Goal: Contribute content: Contribute content

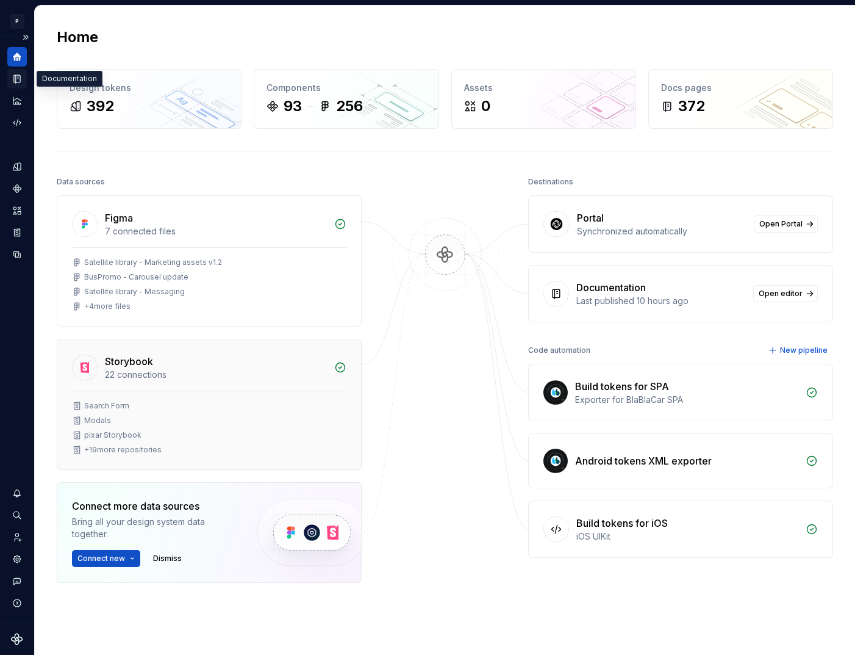
click at [21, 78] on icon "Documentation" at bounding box center [17, 78] width 11 height 11
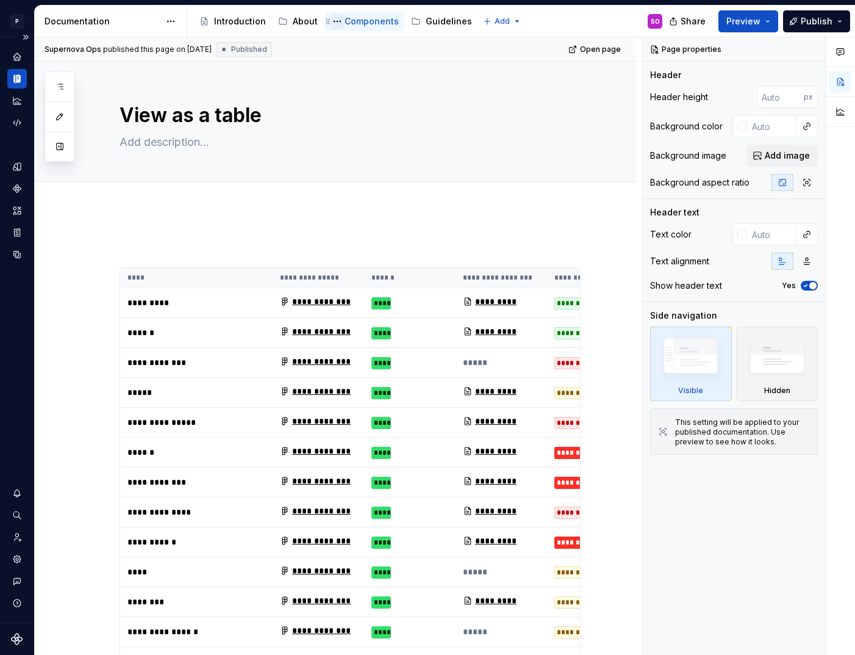
click at [340, 27] on button "Page tree" at bounding box center [337, 21] width 15 height 15
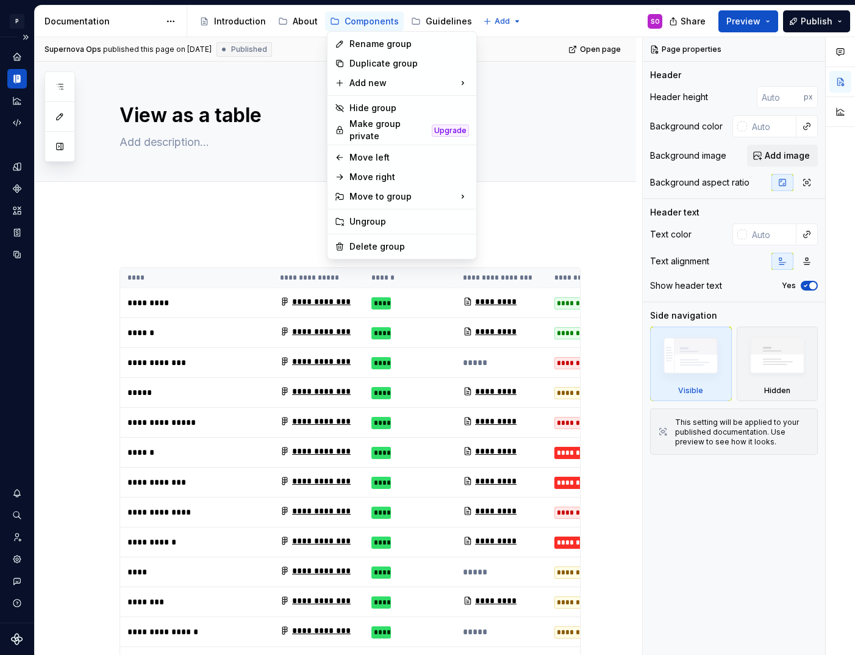
click at [364, 27] on html "P pixar SO Design system data Documentation Accessibility guide for tree Page t…" at bounding box center [427, 327] width 855 height 655
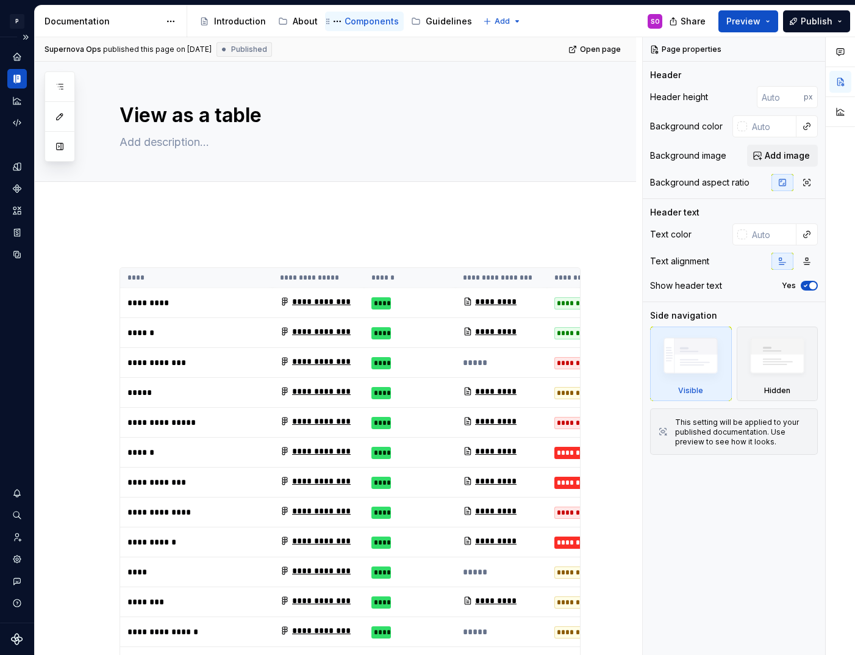
click at [372, 26] on div "Components" at bounding box center [372, 21] width 54 height 12
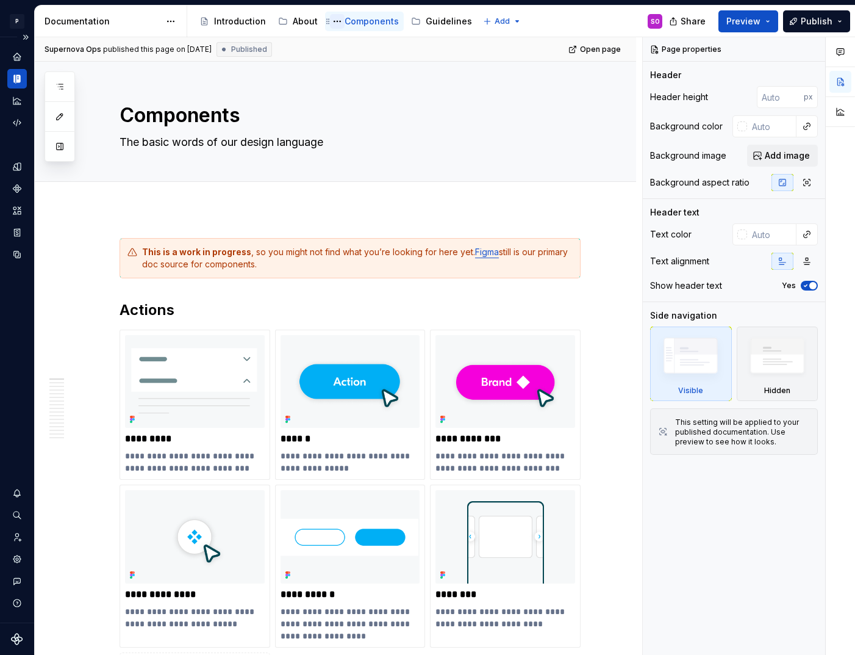
click at [334, 20] on button "Page tree" at bounding box center [337, 21] width 15 height 15
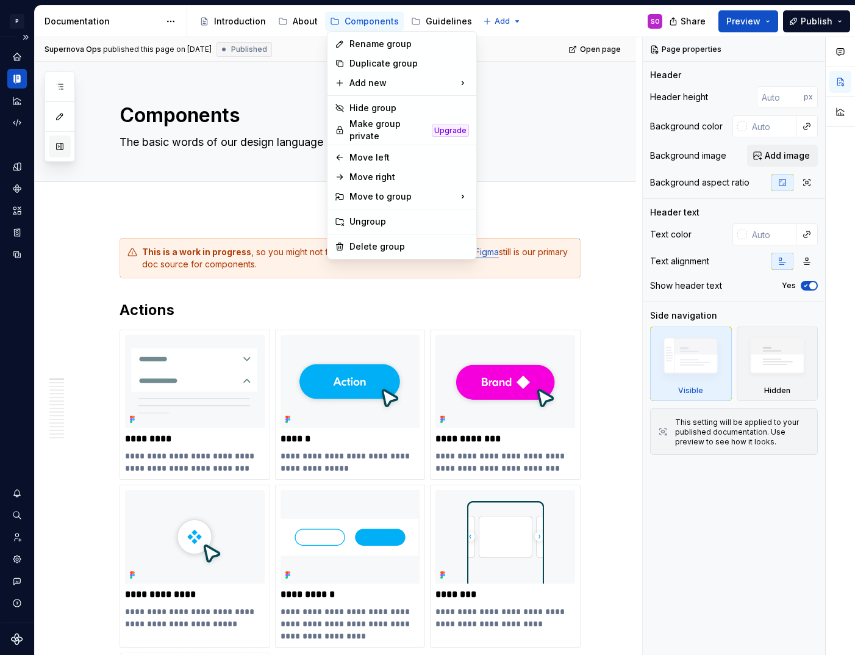
click at [62, 154] on div "Pages Add Accessibility guide for tree Page tree. Navigate the tree with the ar…" at bounding box center [60, 116] width 31 height 90
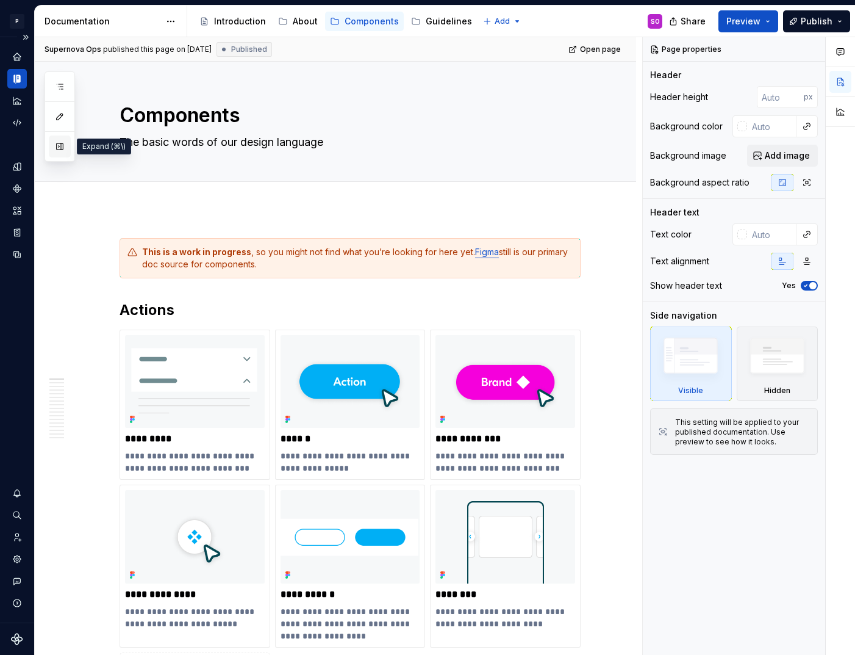
click at [62, 145] on button "button" at bounding box center [60, 146] width 22 height 22
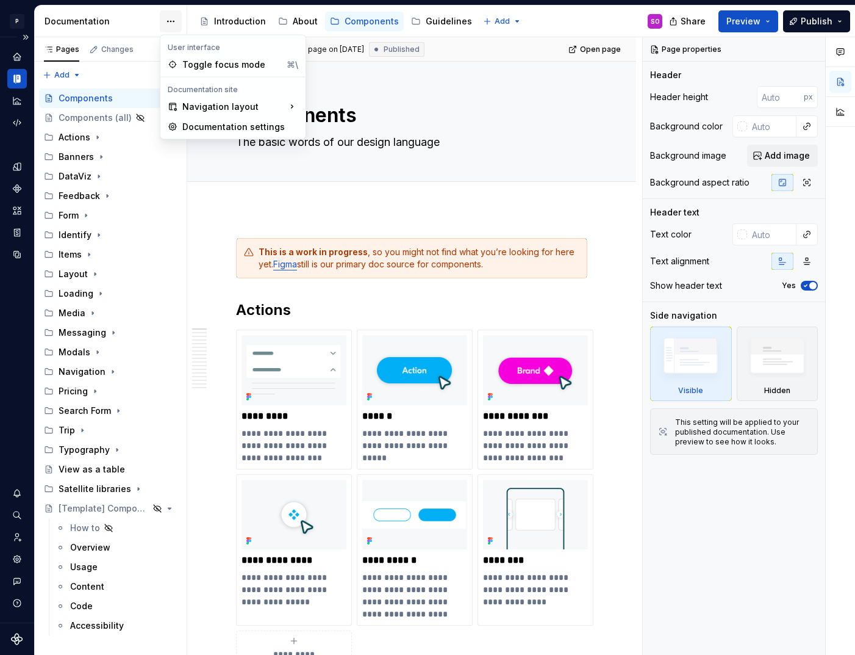
click at [168, 22] on html "P pixar SO Design system data Documentation Accessibility guide for tree Page t…" at bounding box center [427, 327] width 855 height 655
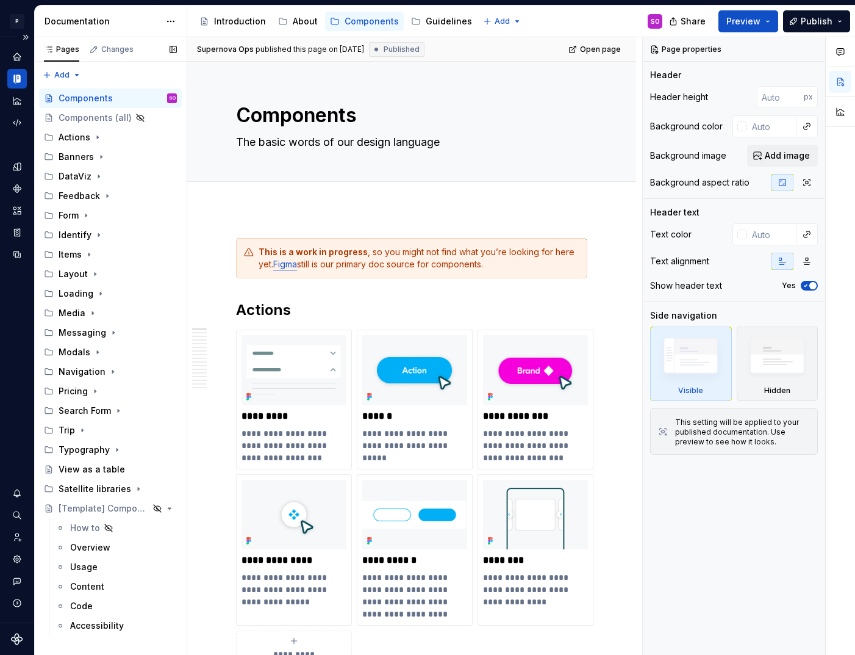
click at [78, 76] on div "Pages Changes Add Accessibility guide for tree Page tree. Navigate the tree wit…" at bounding box center [110, 346] width 153 height 618
click at [76, 74] on div "Pages Changes Add Accessibility guide for tree Page tree. Navigate the tree wit…" at bounding box center [110, 346] width 153 height 618
click at [104, 72] on div "Pages Changes Add Accessibility guide for tree Page tree. Navigate the tree wit…" at bounding box center [110, 346] width 153 height 618
click at [156, 98] on button "Page tree" at bounding box center [151, 98] width 17 height 17
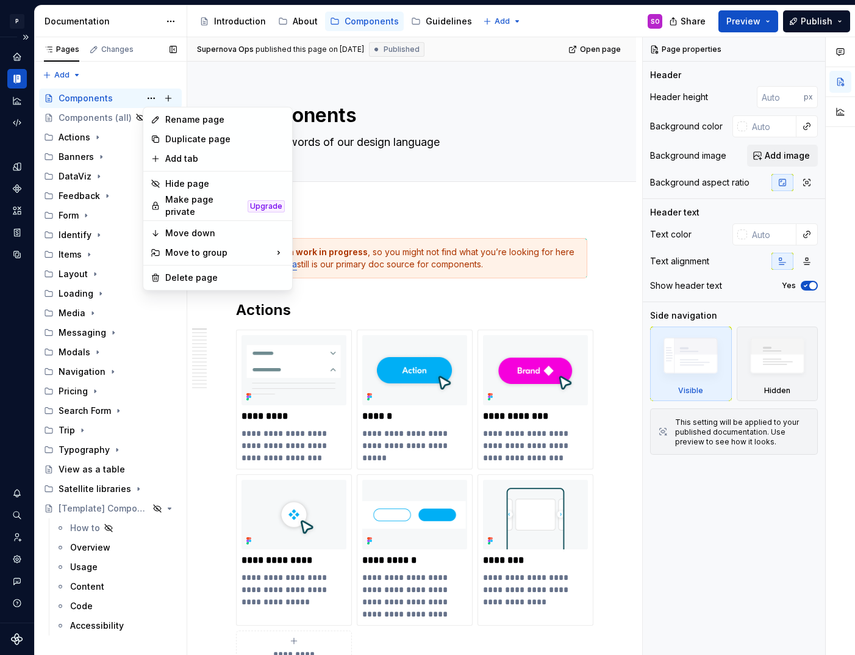
click at [104, 73] on div "Pages Changes Add Accessibility guide for tree Page tree. Navigate the tree wit…" at bounding box center [110, 346] width 153 height 618
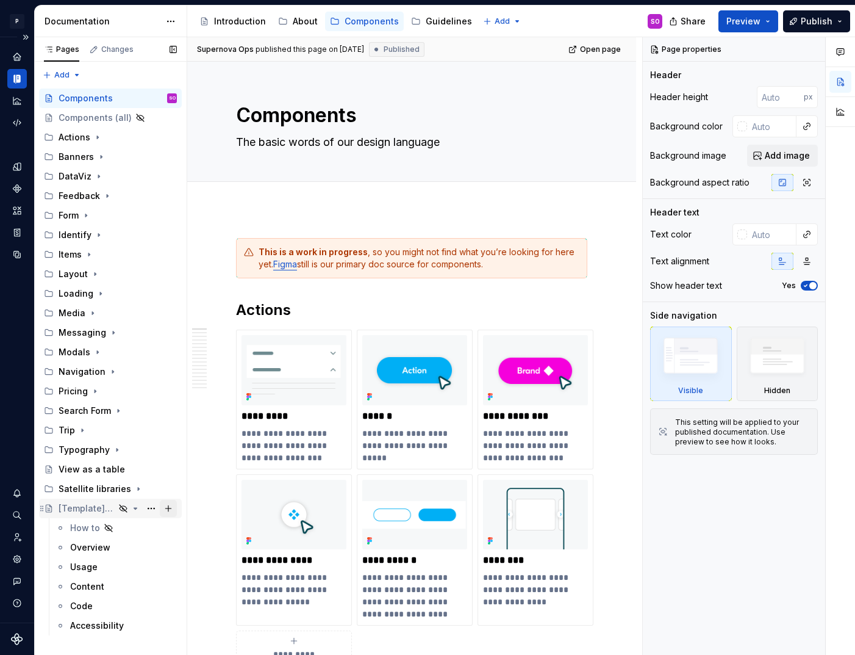
click at [167, 507] on button "Page tree" at bounding box center [168, 508] width 17 height 17
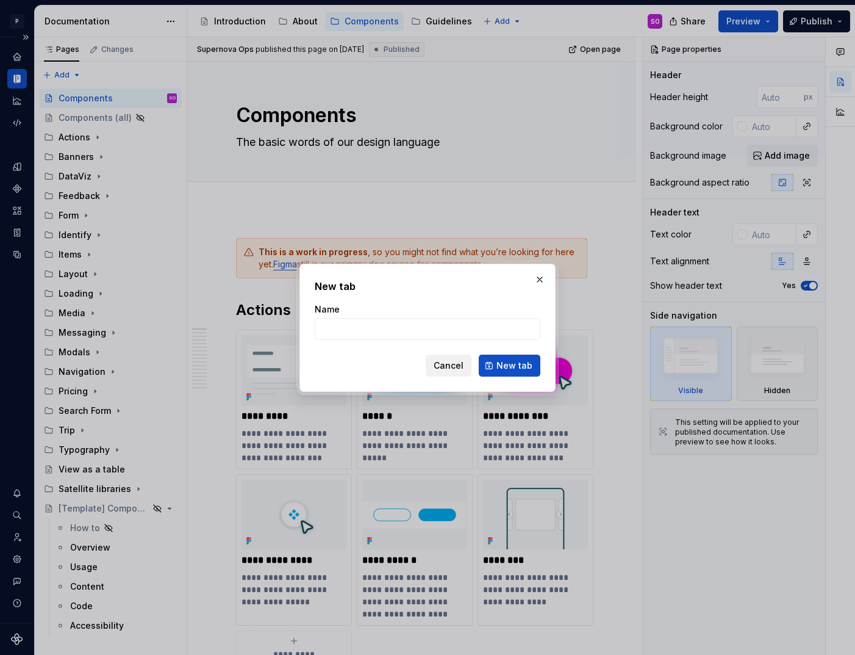
click at [469, 365] on button "Cancel" at bounding box center [449, 365] width 46 height 22
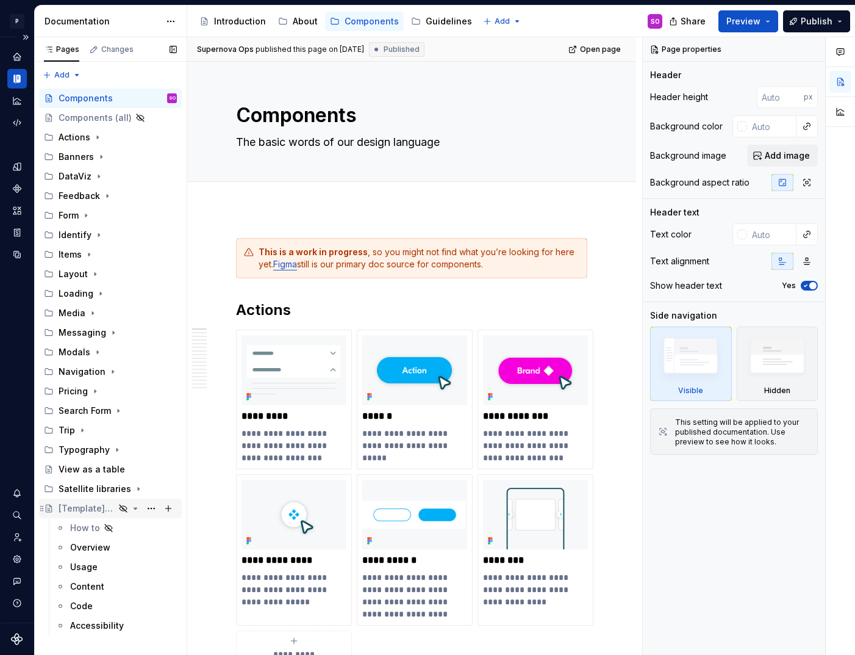
click at [136, 506] on icon "Page tree" at bounding box center [136, 508] width 10 height 10
click at [67, 69] on div "Pages Changes Add Accessibility guide for tree Page tree. Navigate the tree wit…" at bounding box center [110, 346] width 153 height 618
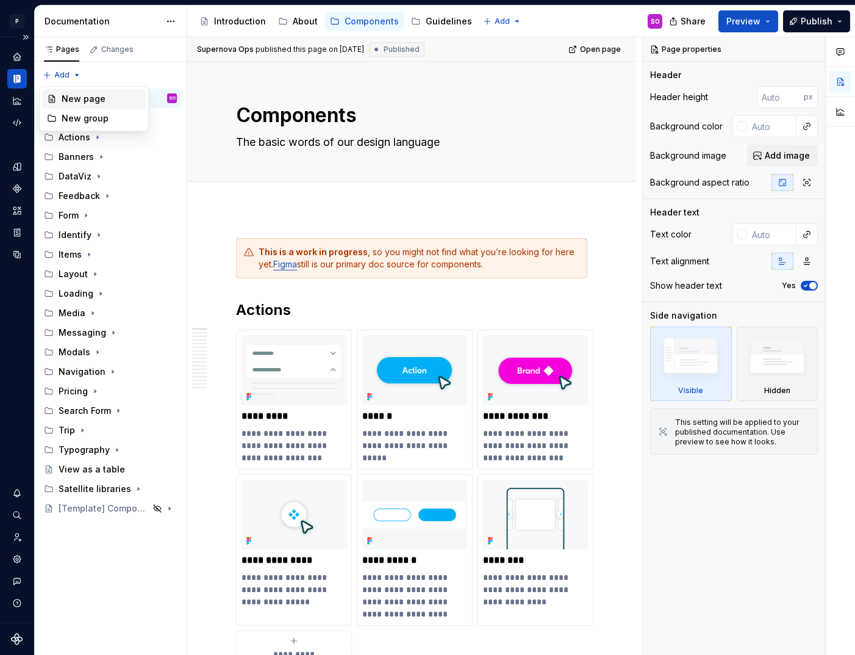
click at [81, 99] on div "New page" at bounding box center [101, 99] width 79 height 12
type textarea "*"
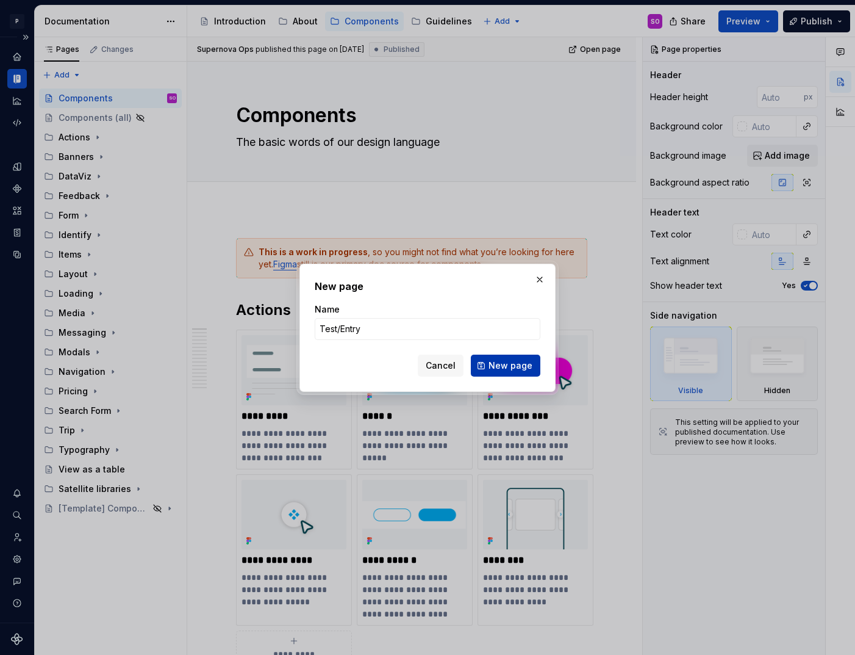
type input "Test/Entry"
click at [506, 365] on span "New page" at bounding box center [511, 365] width 44 height 12
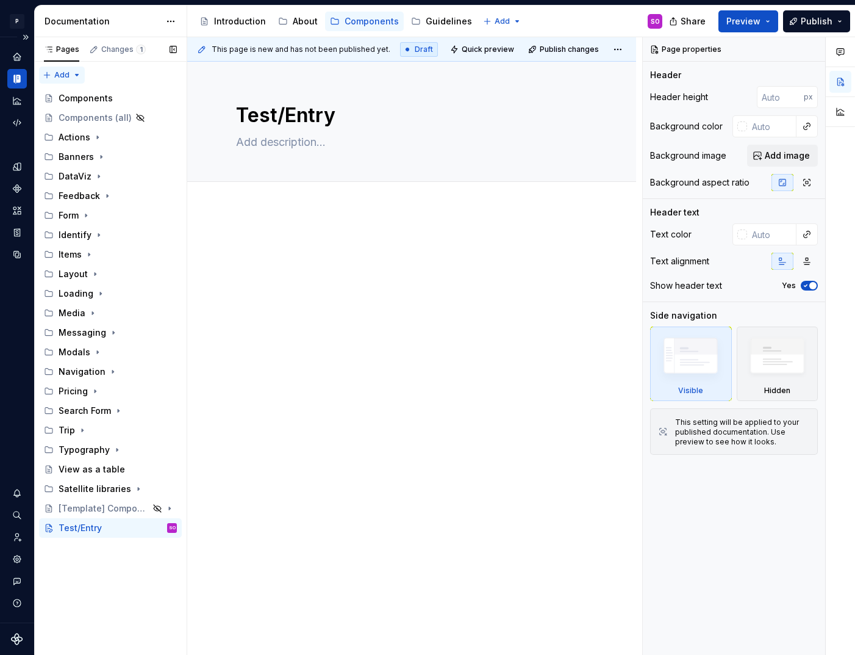
click at [59, 73] on div "Pages Changes 1 Add Accessibility guide for tree Page tree. Navigate the tree w…" at bounding box center [110, 346] width 153 height 618
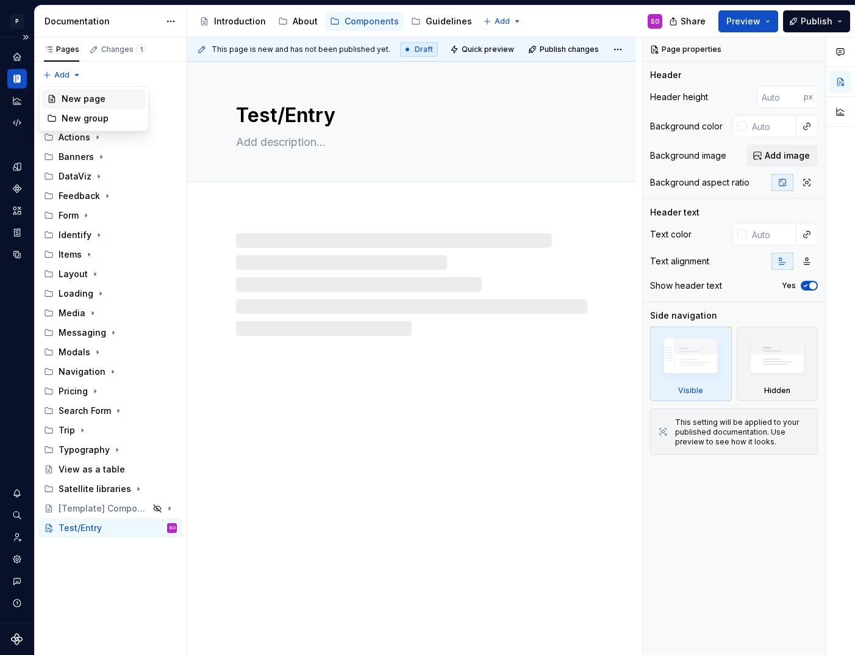
type textarea "*"
click at [77, 95] on div "New page" at bounding box center [101, 99] width 79 height 12
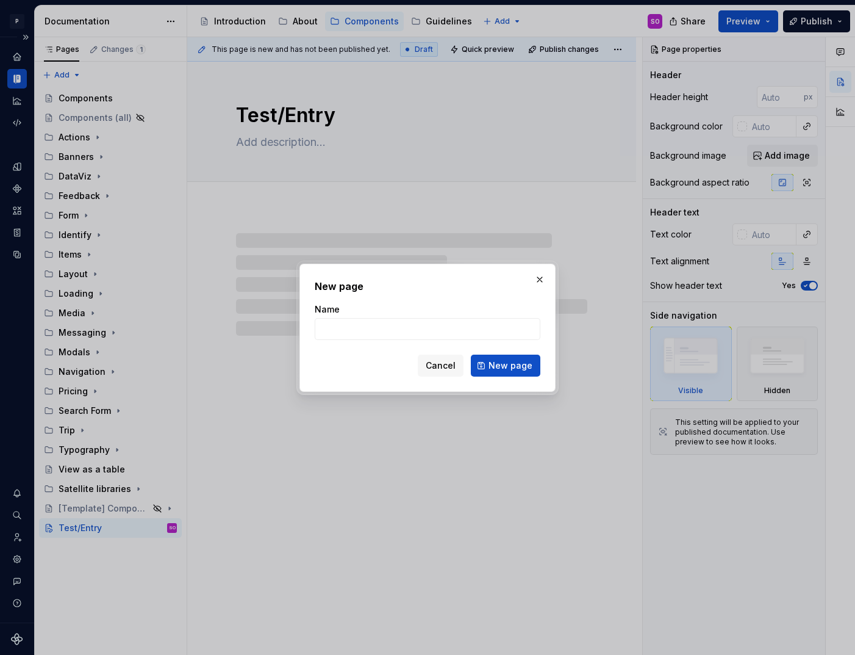
type input "T"
type textarea "*"
type input "Test"
type textarea "*"
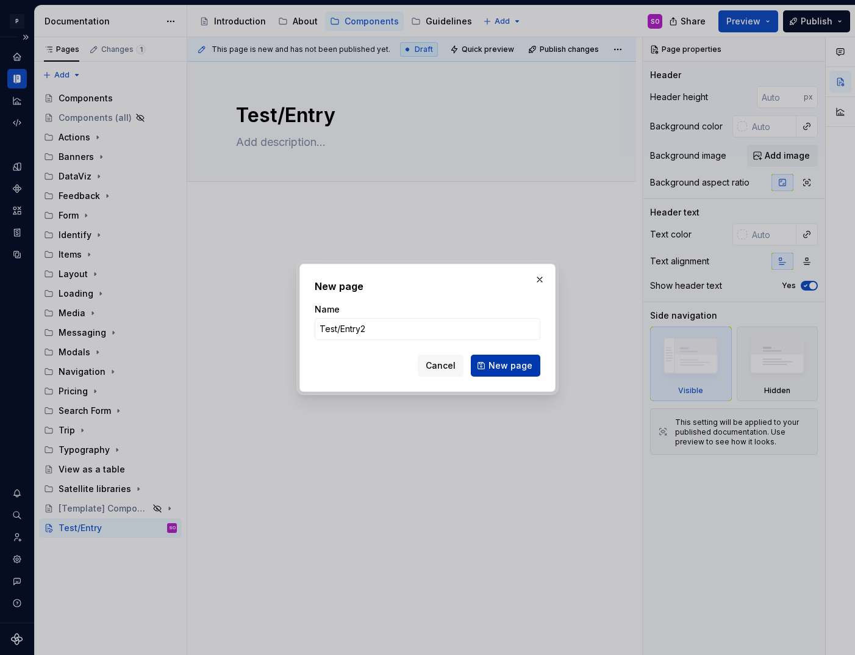
type input "Test/Entry2"
click at [521, 367] on span "New page" at bounding box center [511, 365] width 44 height 12
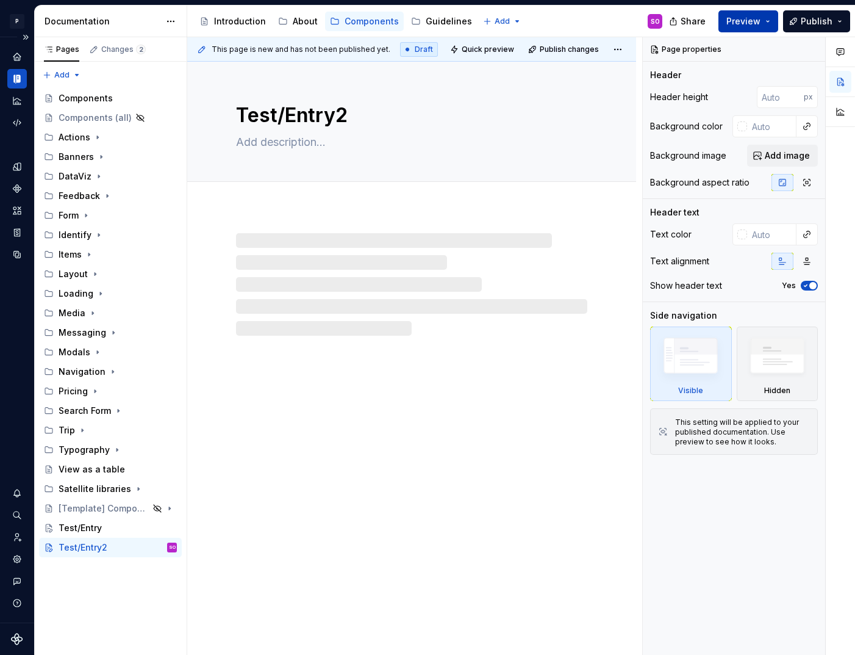
click at [754, 20] on span "Preview" at bounding box center [744, 21] width 34 height 12
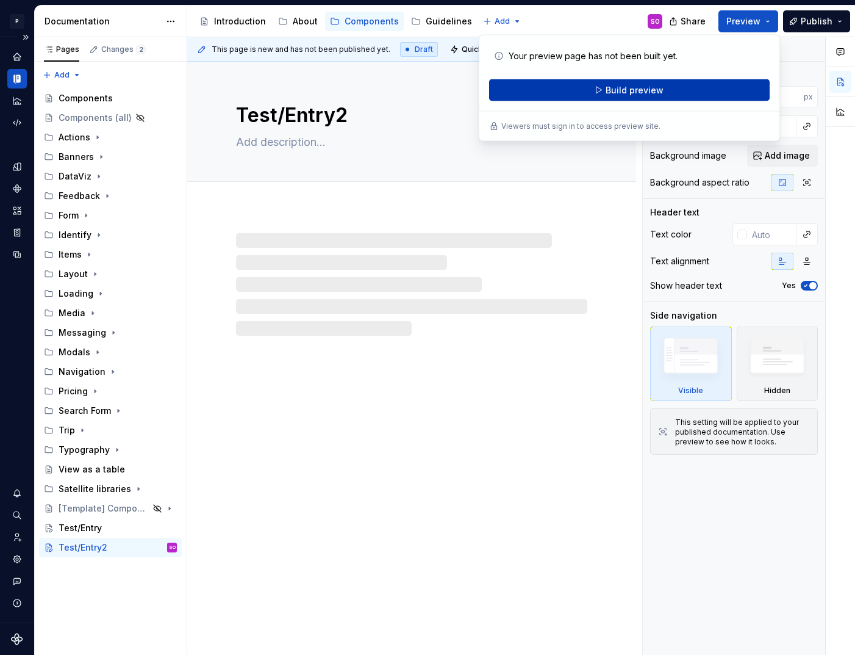
click at [671, 94] on button "Build preview" at bounding box center [629, 90] width 281 height 22
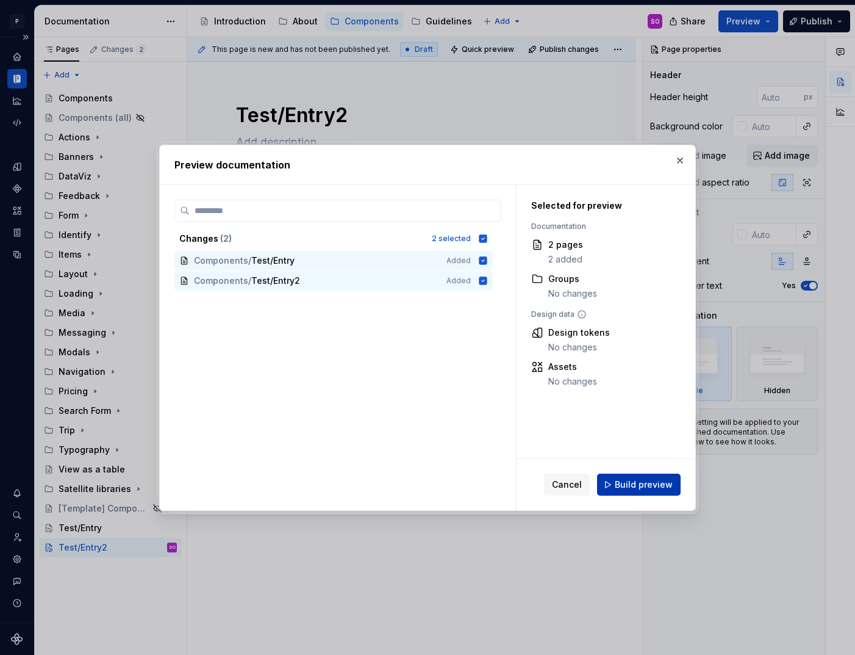
click at [636, 481] on span "Build preview" at bounding box center [644, 484] width 58 height 12
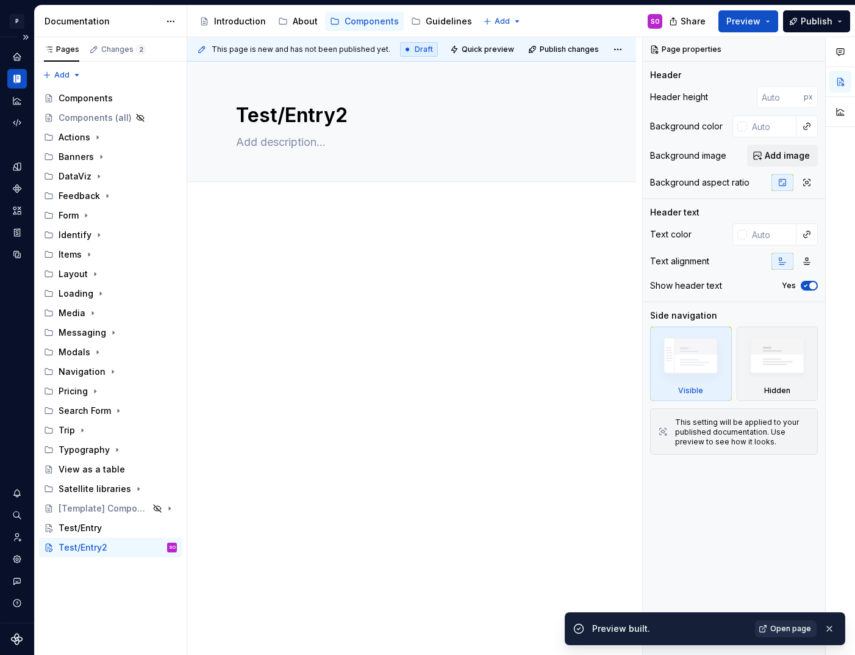
click at [789, 625] on span "Open page" at bounding box center [791, 629] width 41 height 10
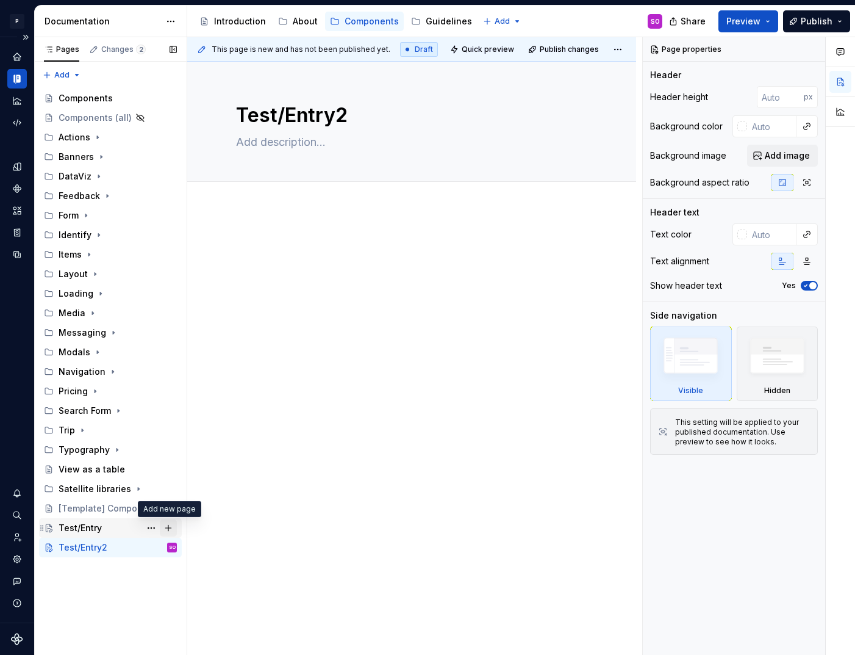
click at [169, 526] on button "Page tree" at bounding box center [168, 527] width 17 height 17
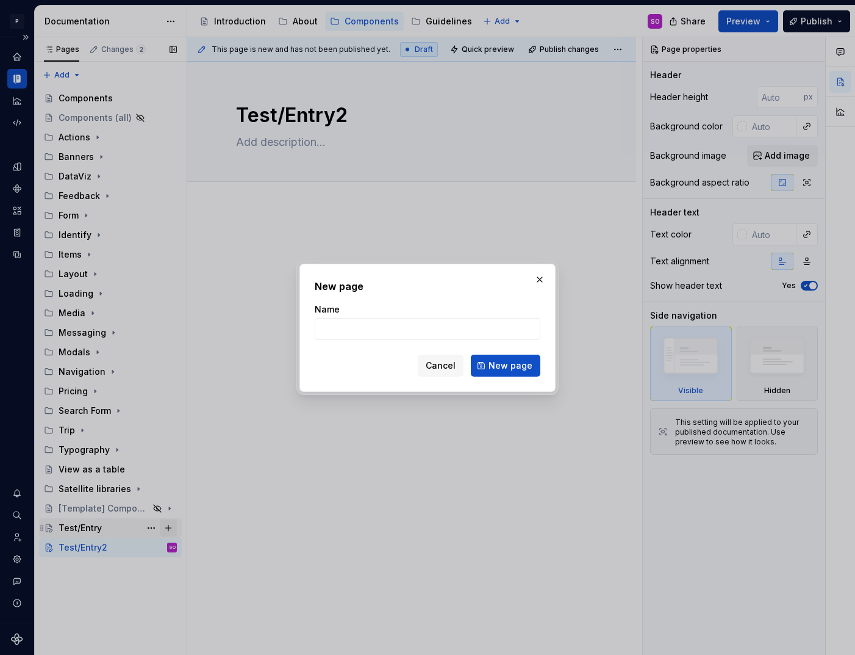
type textarea "*"
type input "`"
click at [442, 367] on span "Cancel" at bounding box center [441, 365] width 30 height 12
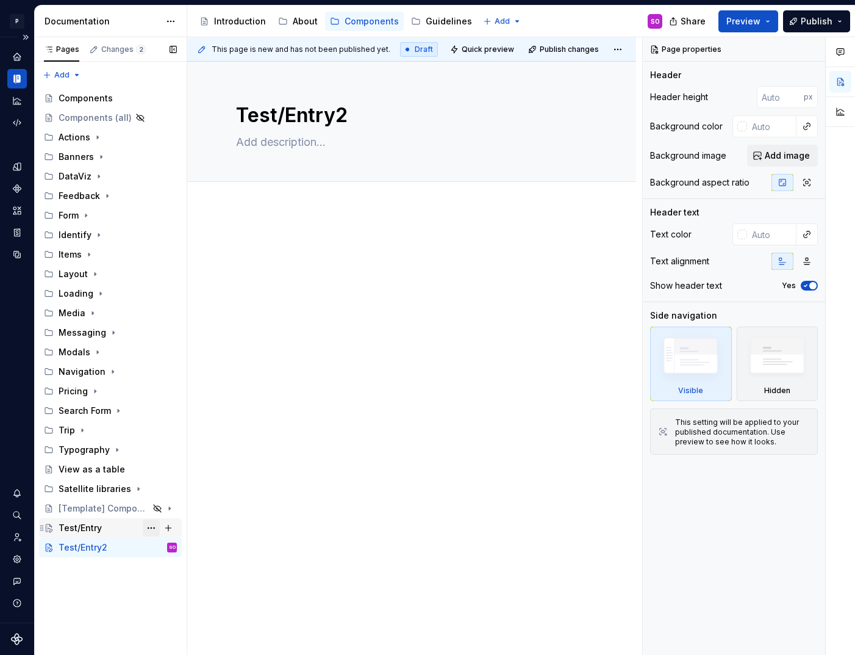
click at [150, 529] on button "Page tree" at bounding box center [151, 527] width 17 height 17
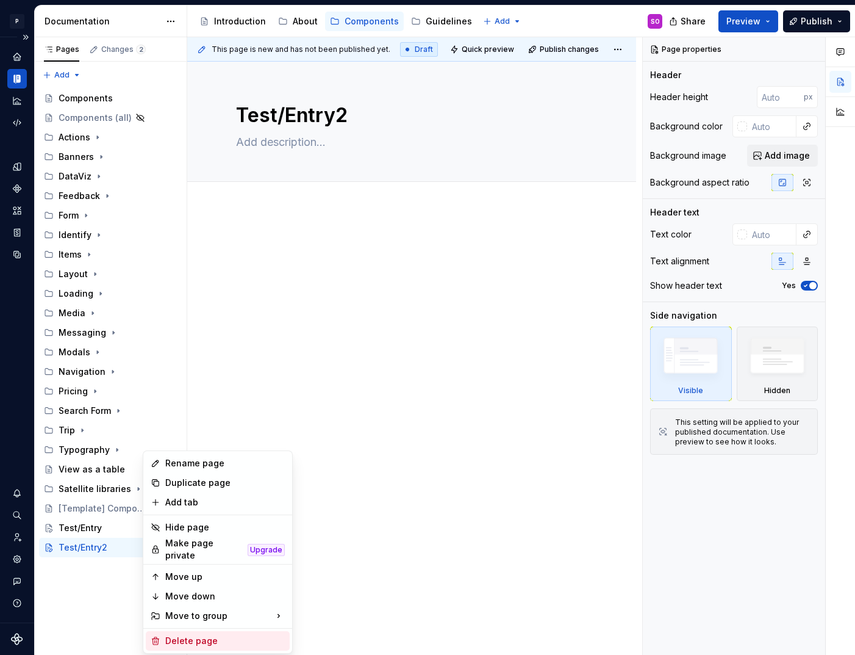
click at [212, 636] on div "Delete page" at bounding box center [225, 641] width 120 height 12
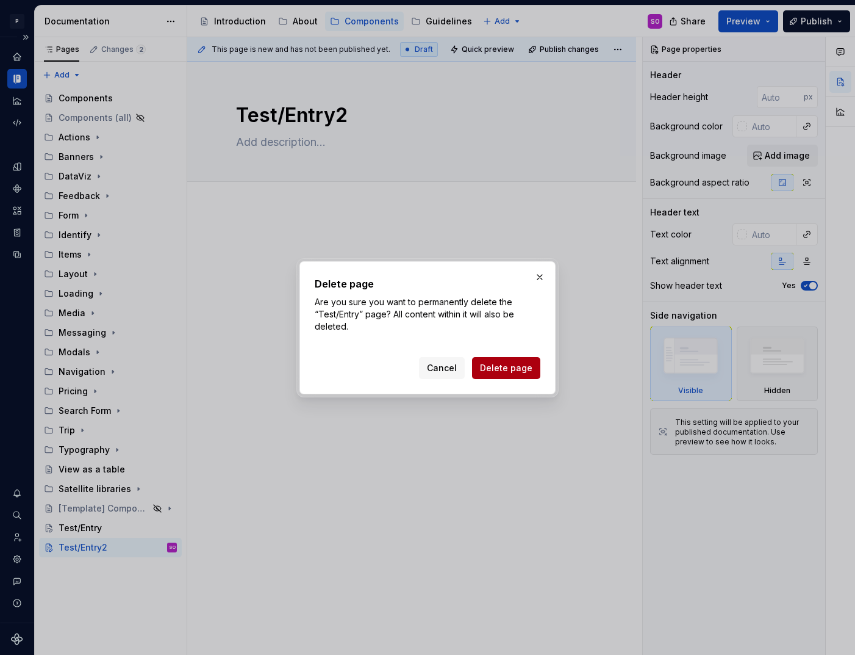
click at [516, 363] on span "Delete page" at bounding box center [506, 368] width 52 height 12
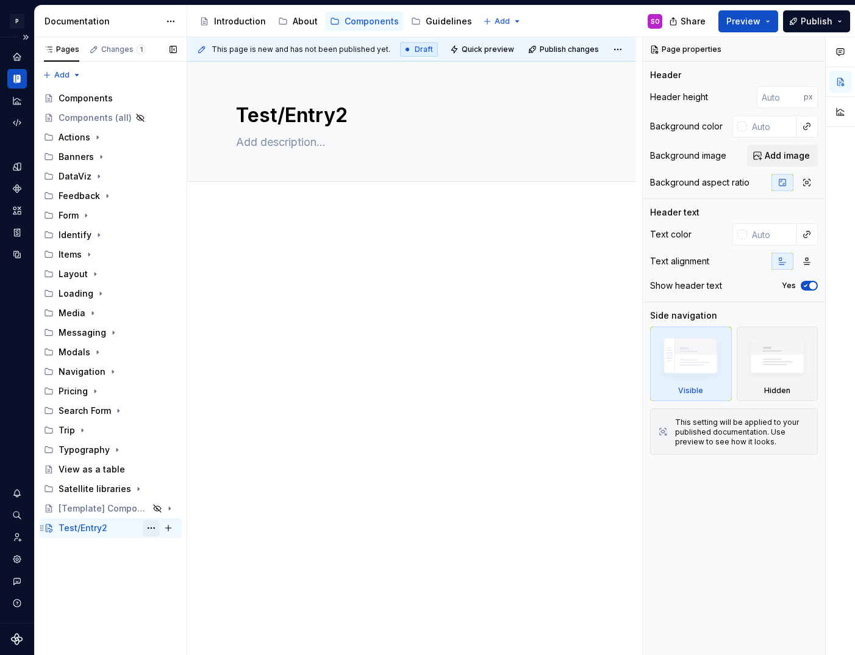
click at [152, 528] on button "Page tree" at bounding box center [151, 527] width 17 height 17
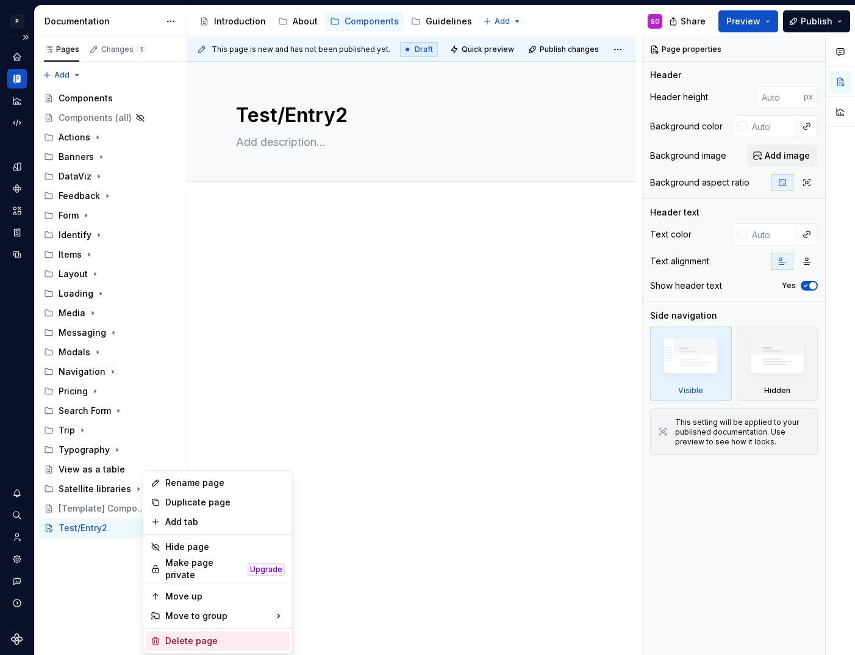
click at [222, 635] on div "Delete page" at bounding box center [225, 641] width 120 height 12
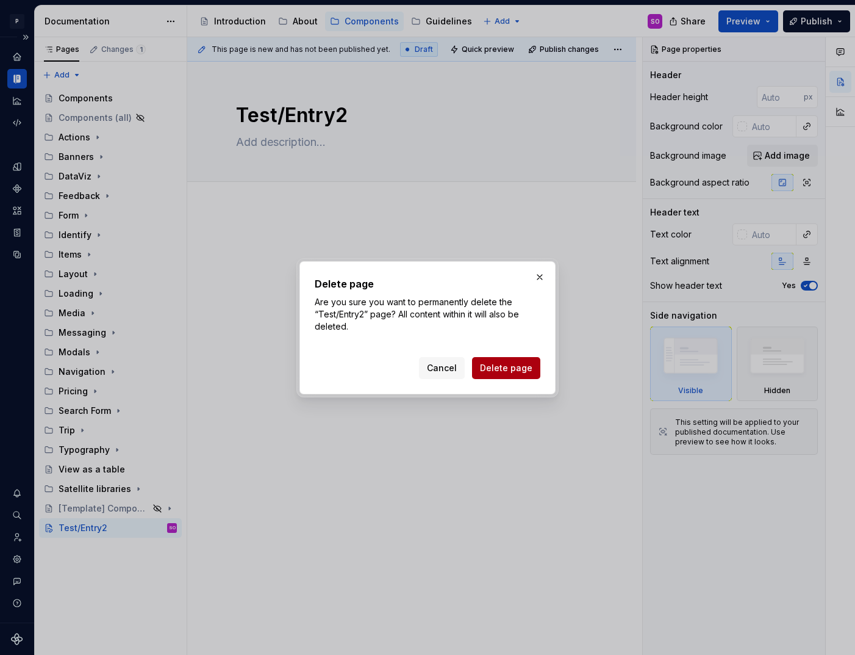
click at [516, 368] on span "Delete page" at bounding box center [506, 368] width 52 height 12
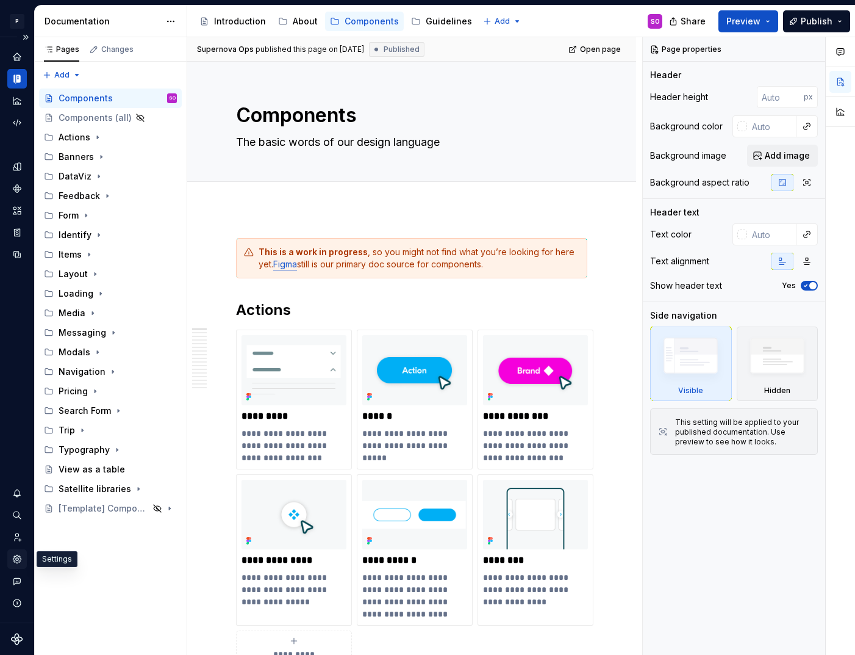
click at [16, 560] on icon "Settings" at bounding box center [17, 559] width 2 height 2
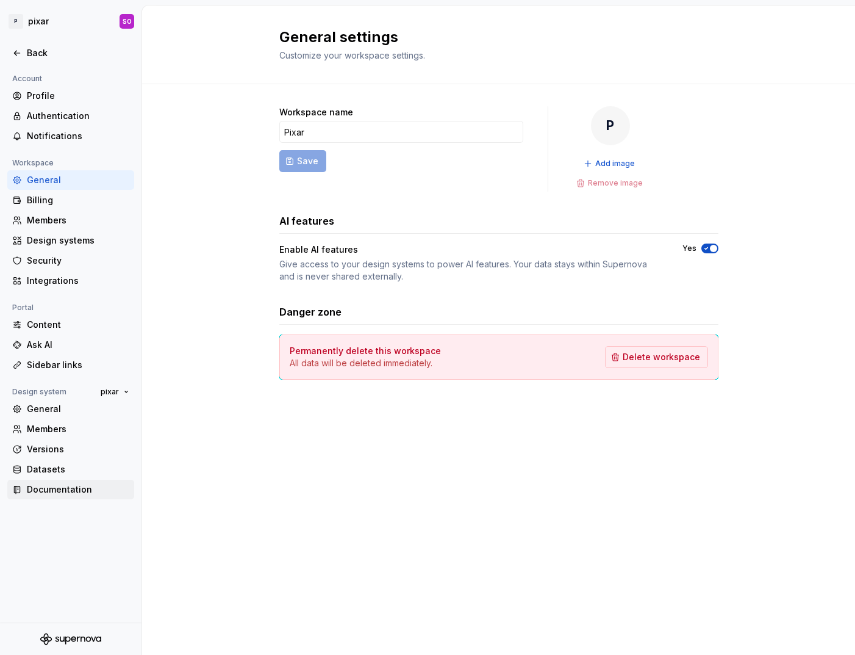
click at [62, 486] on div "Documentation" at bounding box center [78, 489] width 102 height 12
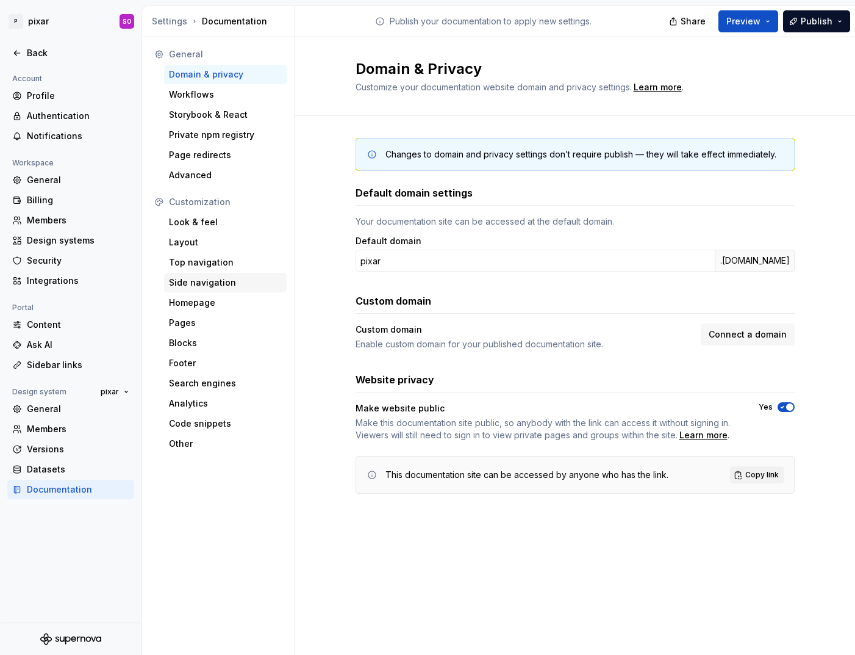
click at [228, 278] on div "Side navigation" at bounding box center [225, 282] width 113 height 12
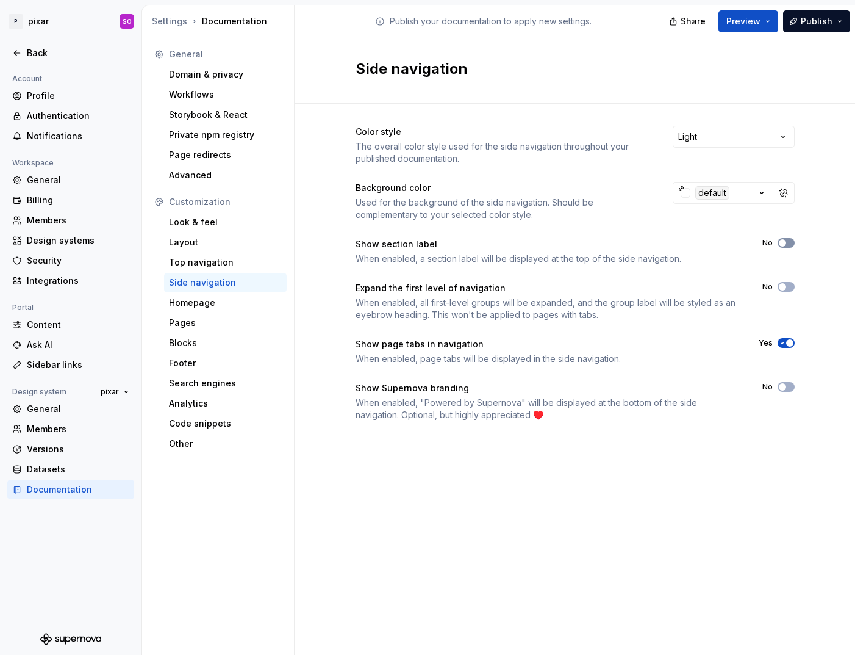
click at [783, 243] on span "button" at bounding box center [782, 242] width 7 height 7
click at [782, 289] on span "button" at bounding box center [782, 286] width 7 height 7
click at [755, 27] on button "Preview" at bounding box center [749, 21] width 60 height 22
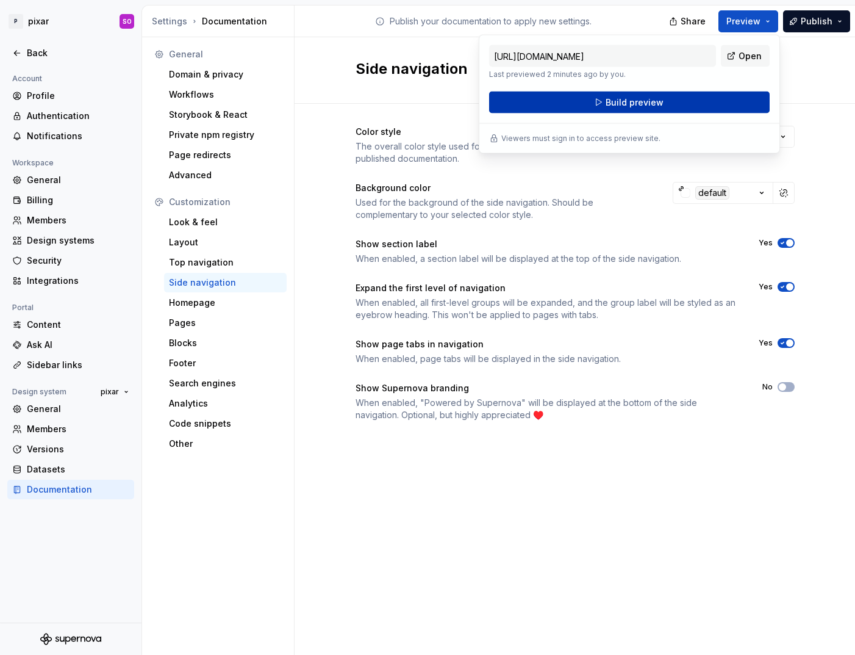
click at [701, 99] on button "Build preview" at bounding box center [629, 103] width 281 height 22
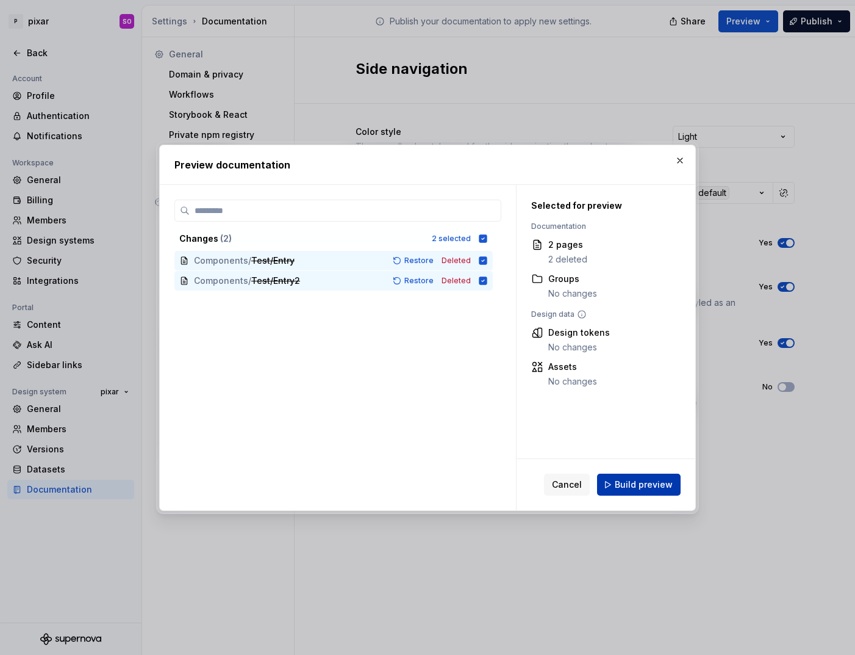
click at [655, 484] on span "Build preview" at bounding box center [644, 484] width 58 height 12
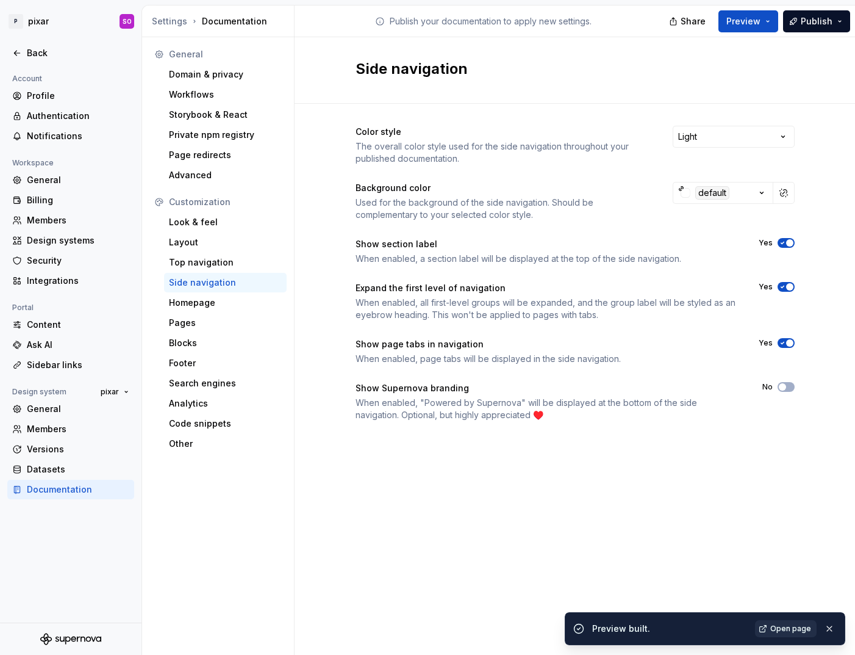
click at [781, 630] on span "Open page" at bounding box center [791, 629] width 41 height 10
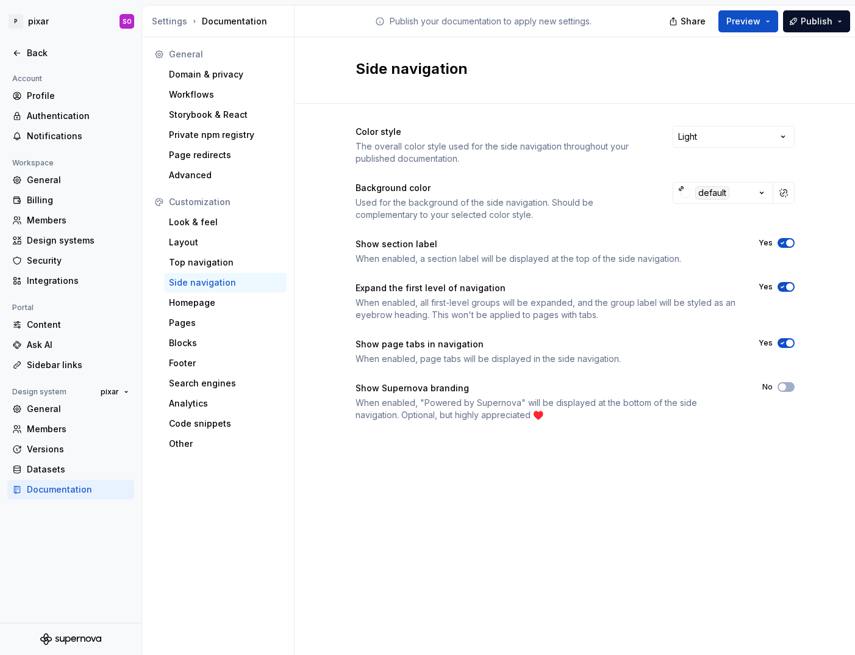
click at [788, 245] on span "button" at bounding box center [789, 242] width 7 height 7
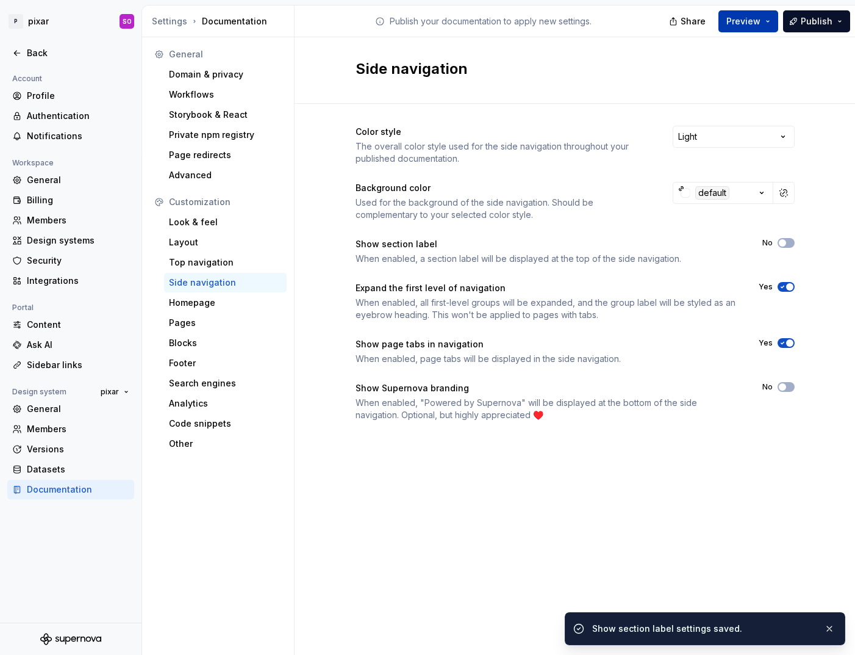
click at [754, 23] on span "Preview" at bounding box center [744, 21] width 34 height 12
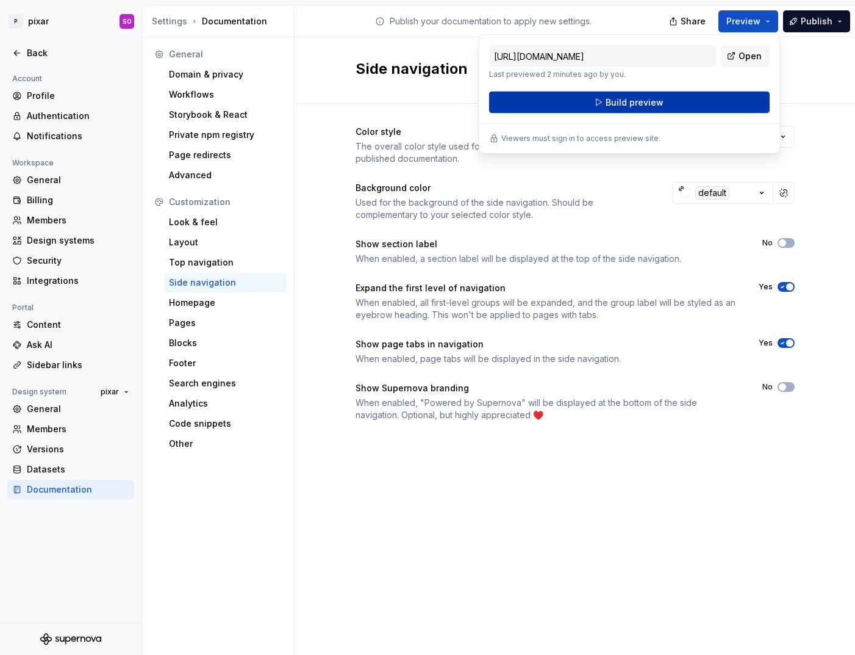
click at [706, 110] on button "Build preview" at bounding box center [629, 103] width 281 height 22
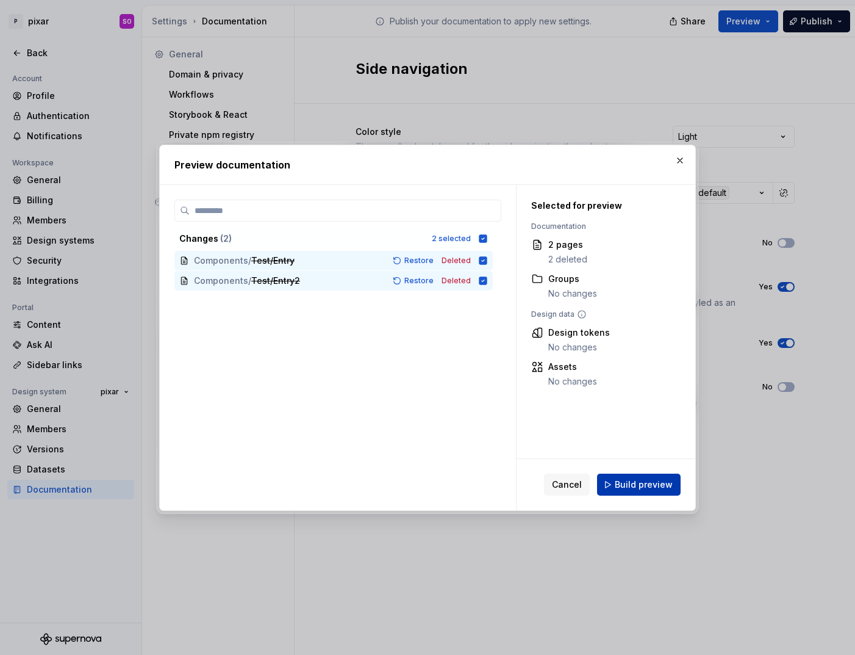
click at [664, 484] on span "Build preview" at bounding box center [644, 484] width 58 height 12
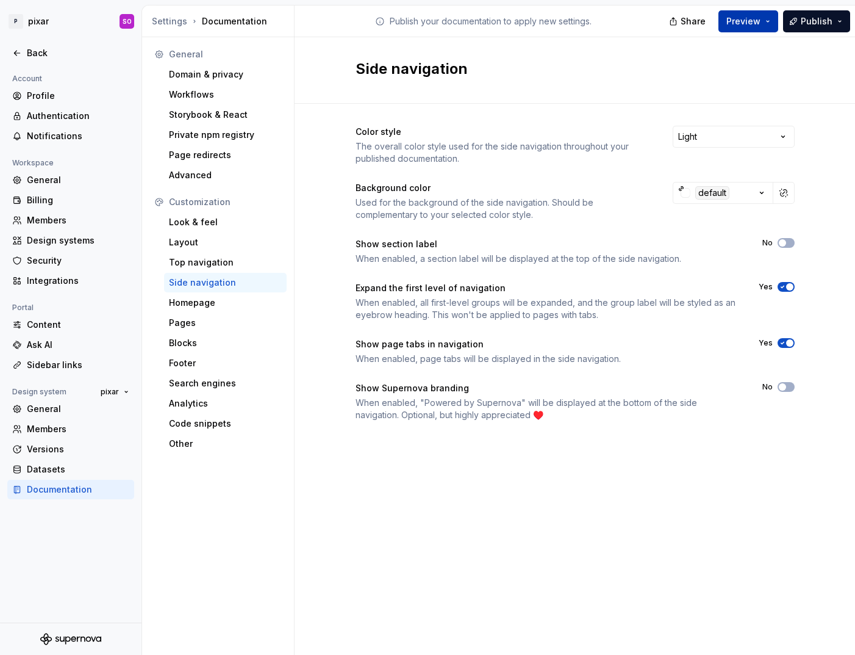
click at [767, 20] on button "Preview" at bounding box center [749, 21] width 60 height 22
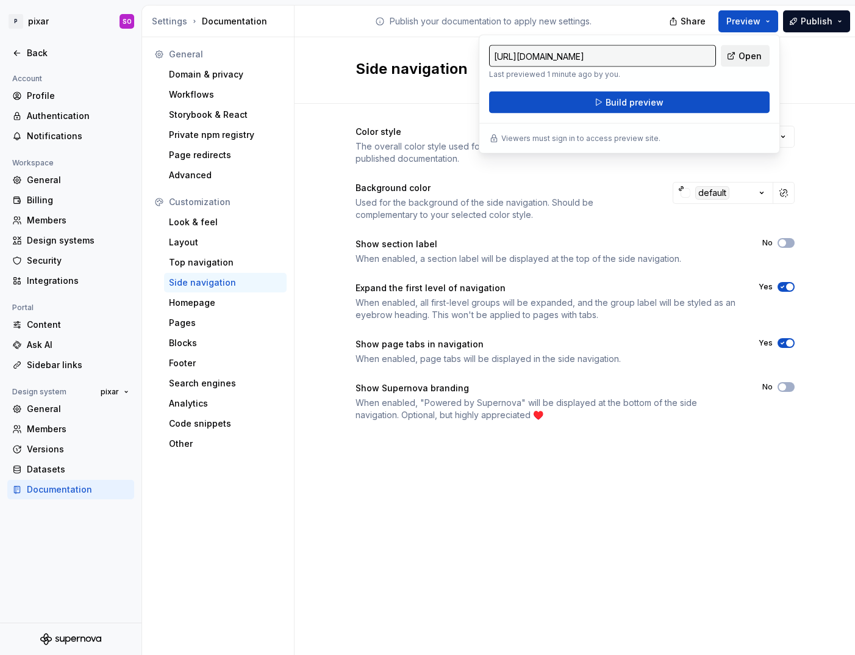
click at [746, 57] on span "Open" at bounding box center [750, 56] width 23 height 12
click at [819, 20] on span "Publish" at bounding box center [817, 21] width 32 height 12
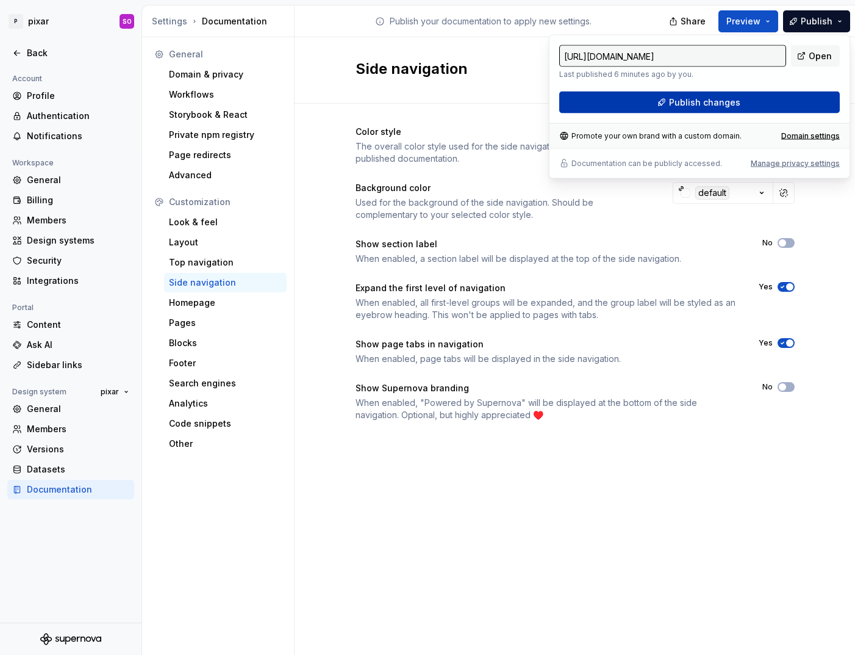
click at [700, 108] on span "Publish changes" at bounding box center [704, 102] width 71 height 12
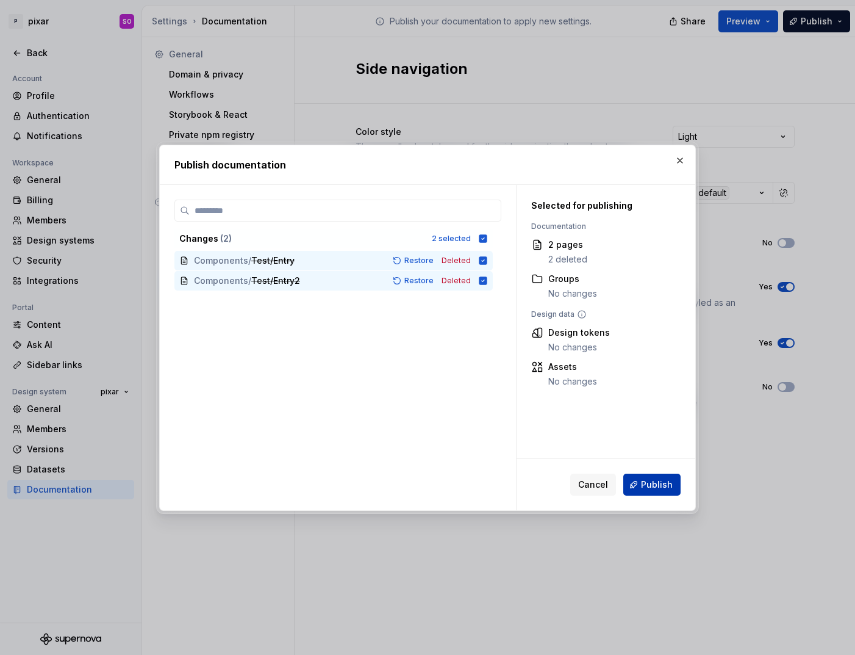
click at [640, 484] on button "Publish" at bounding box center [652, 484] width 57 height 22
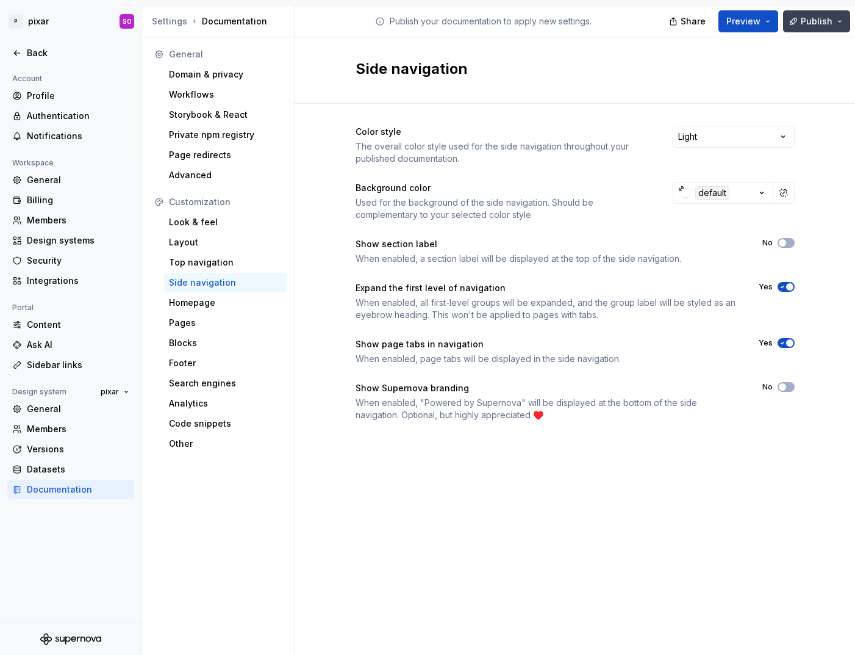
click at [810, 21] on span "Publish" at bounding box center [817, 21] width 32 height 12
click at [762, 12] on button "Preview" at bounding box center [749, 21] width 60 height 22
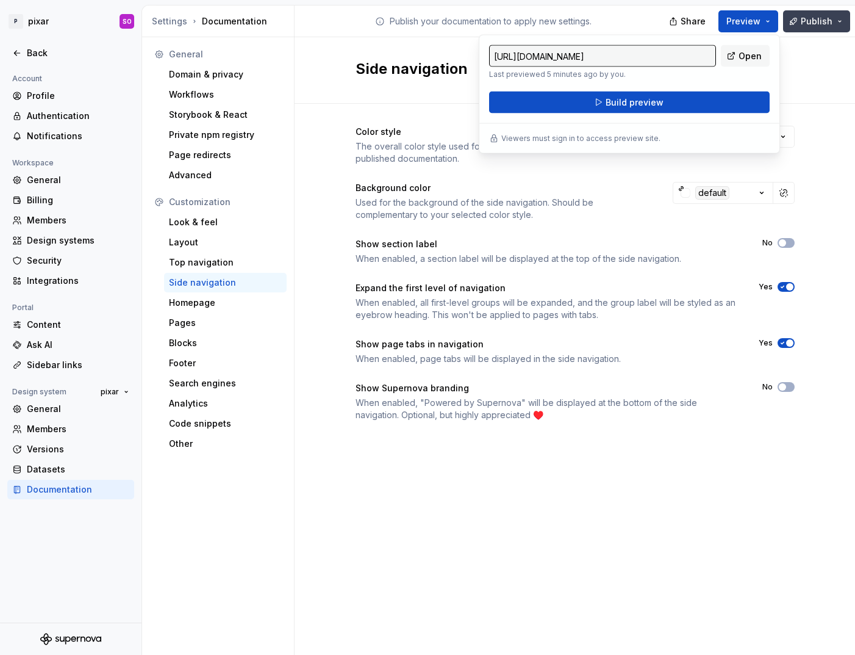
click at [814, 15] on span "Publish" at bounding box center [817, 21] width 32 height 12
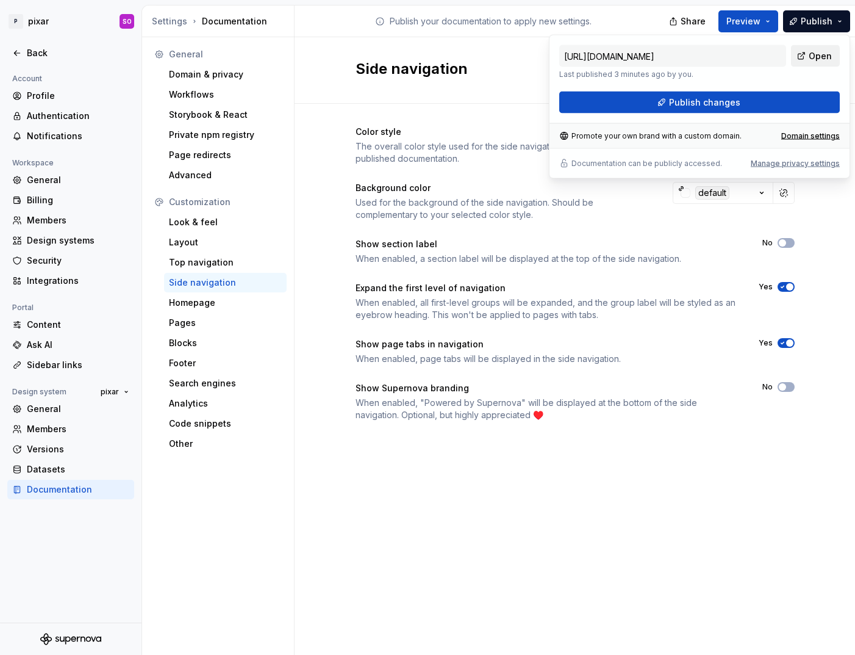
click at [819, 50] on span "Open" at bounding box center [820, 56] width 23 height 12
click at [16, 54] on icon at bounding box center [17, 53] width 10 height 10
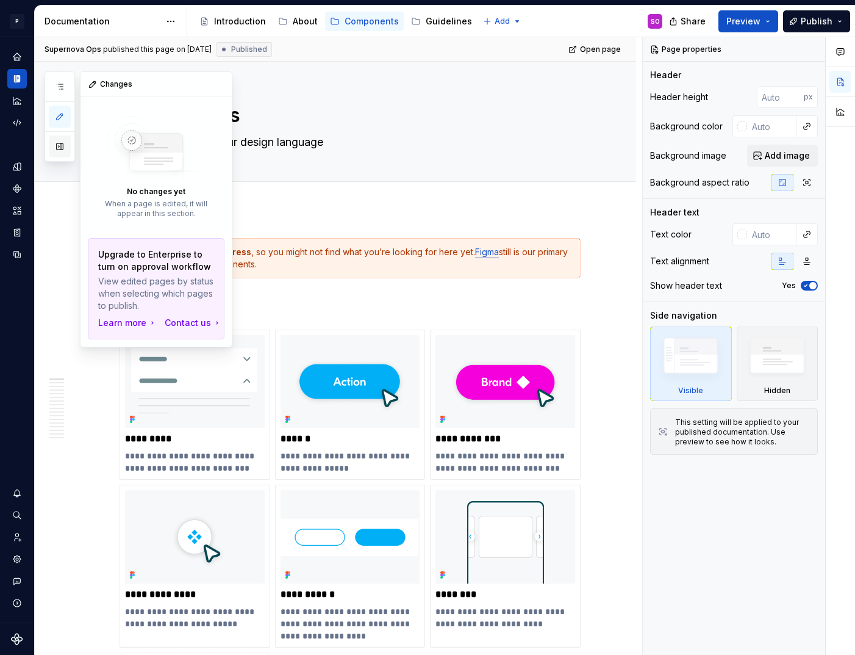
click at [57, 141] on button "button" at bounding box center [60, 146] width 22 height 22
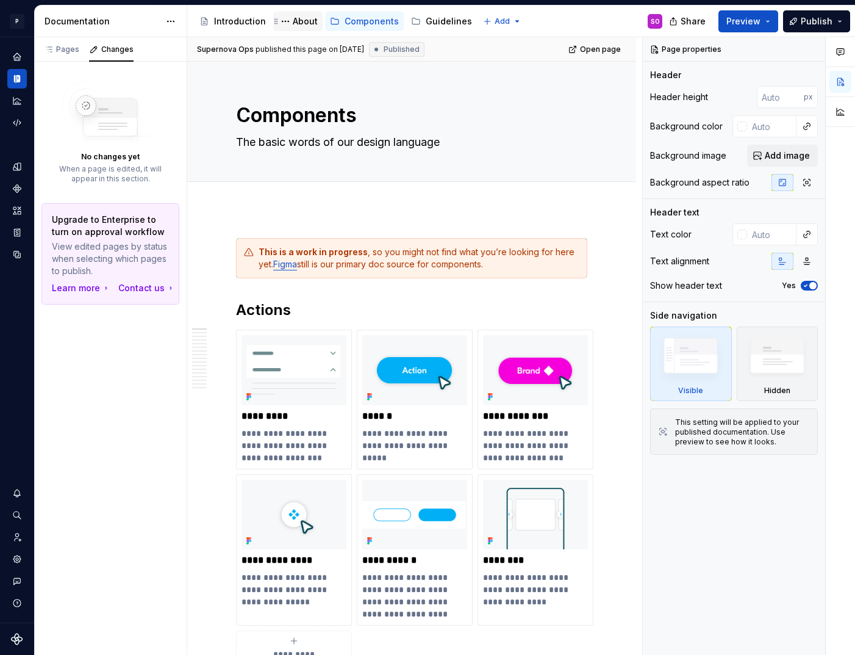
click at [296, 21] on div "About" at bounding box center [305, 21] width 25 height 12
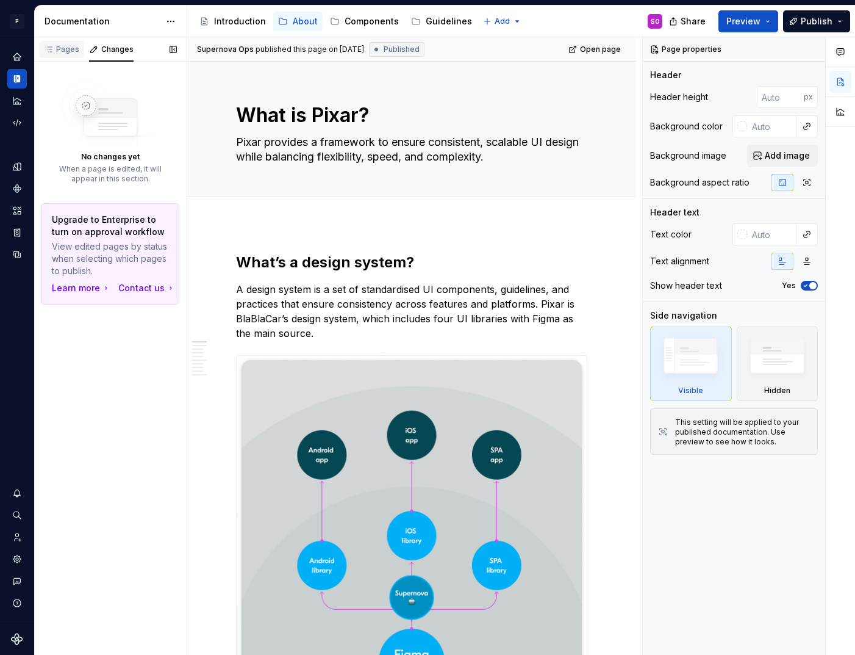
click at [63, 57] on div "Pages" at bounding box center [61, 49] width 45 height 17
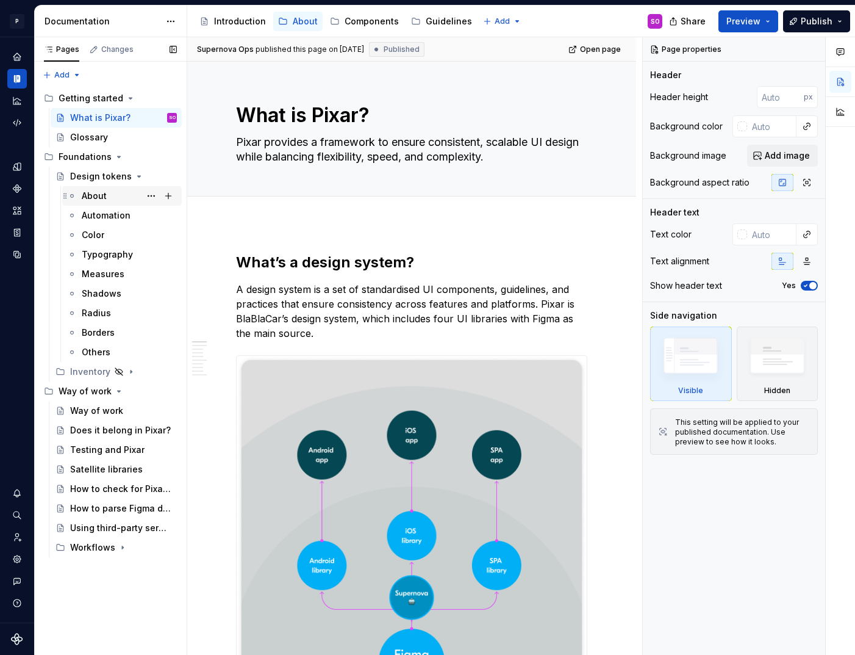
click at [107, 198] on div "About" at bounding box center [129, 195] width 95 height 17
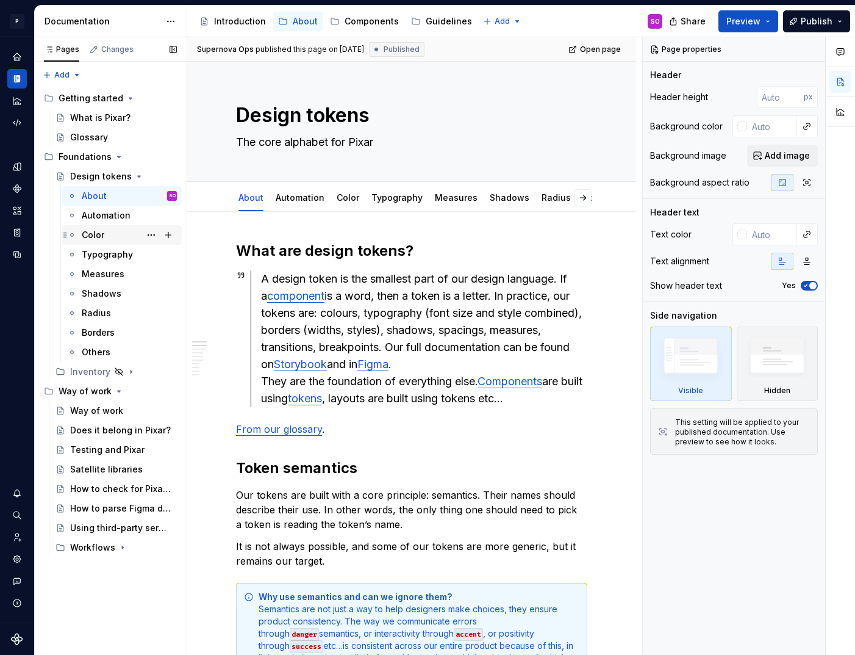
click at [87, 240] on div "Color" at bounding box center [93, 235] width 23 height 12
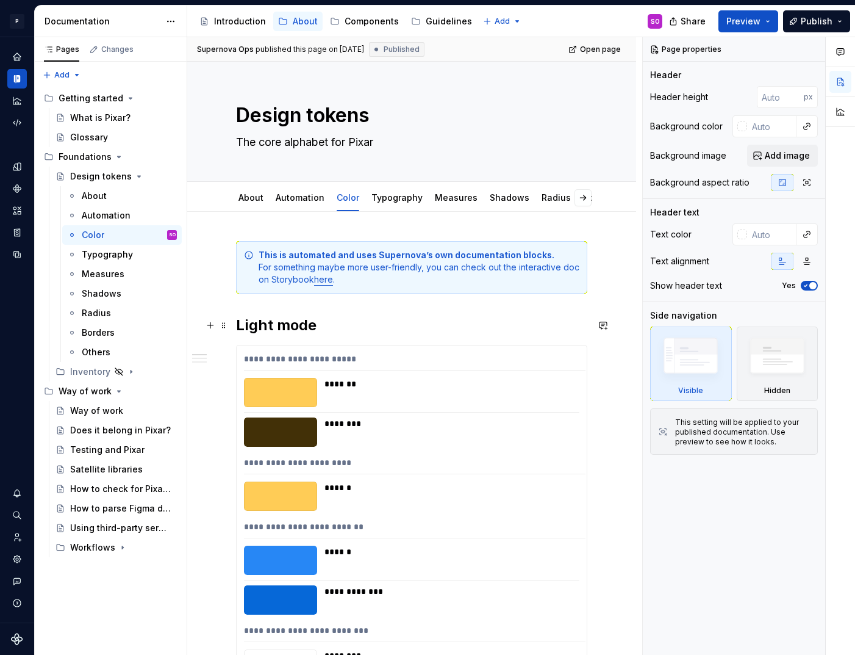
type textarea "*"
click at [421, 322] on h2 "Light mode" at bounding box center [411, 325] width 351 height 20
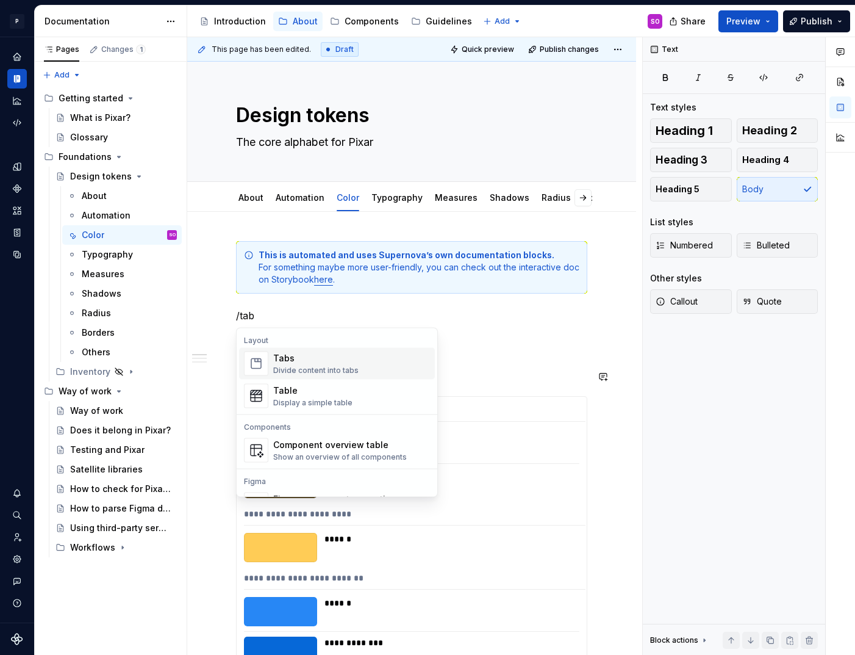
click at [315, 358] on div "Tabs" at bounding box center [315, 358] width 85 height 12
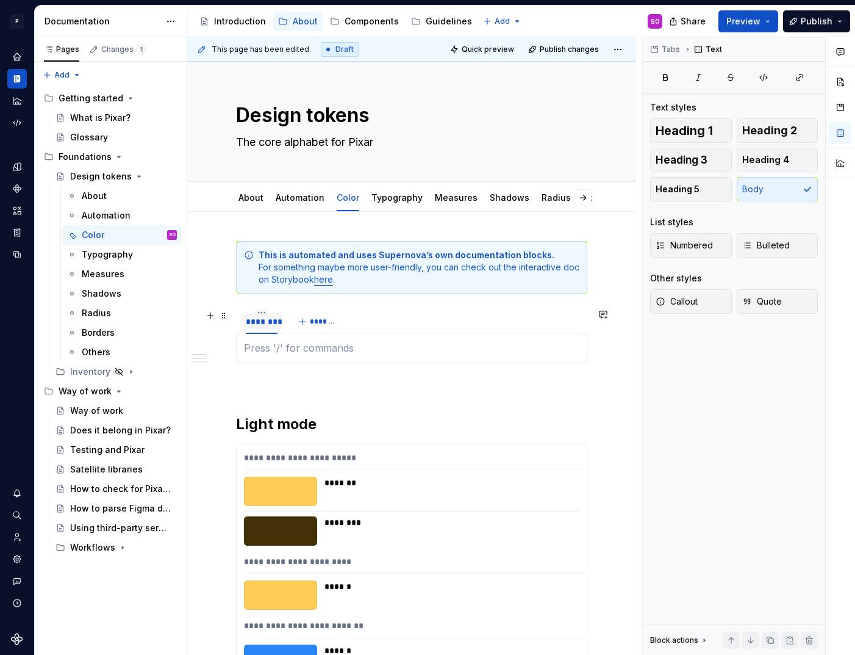
click at [256, 323] on div "********" at bounding box center [262, 321] width 32 height 12
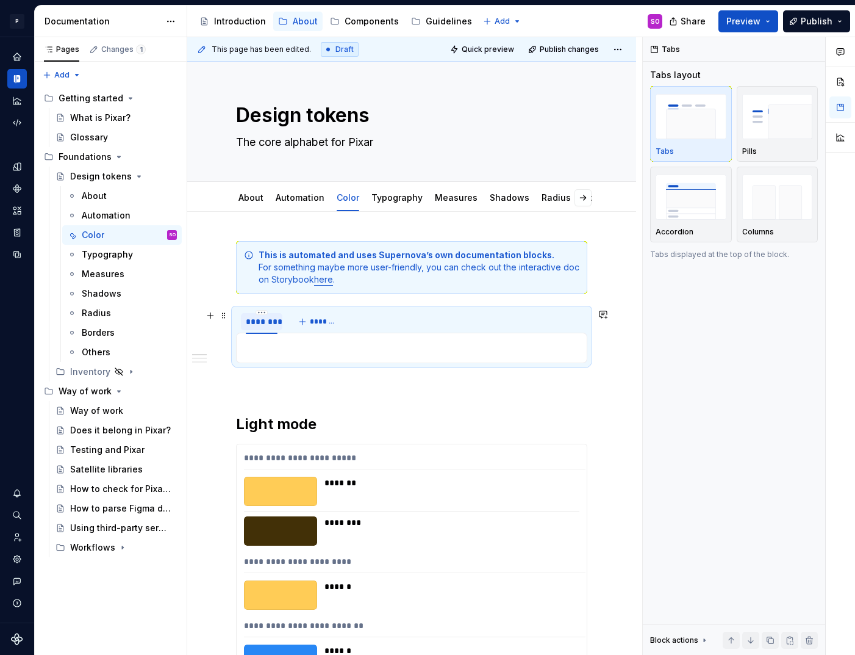
click at [271, 321] on div "********" at bounding box center [262, 321] width 32 height 12
click at [271, 321] on input "********" at bounding box center [261, 321] width 41 height 22
type input "*****"
click at [306, 320] on span "*******" at bounding box center [312, 322] width 27 height 10
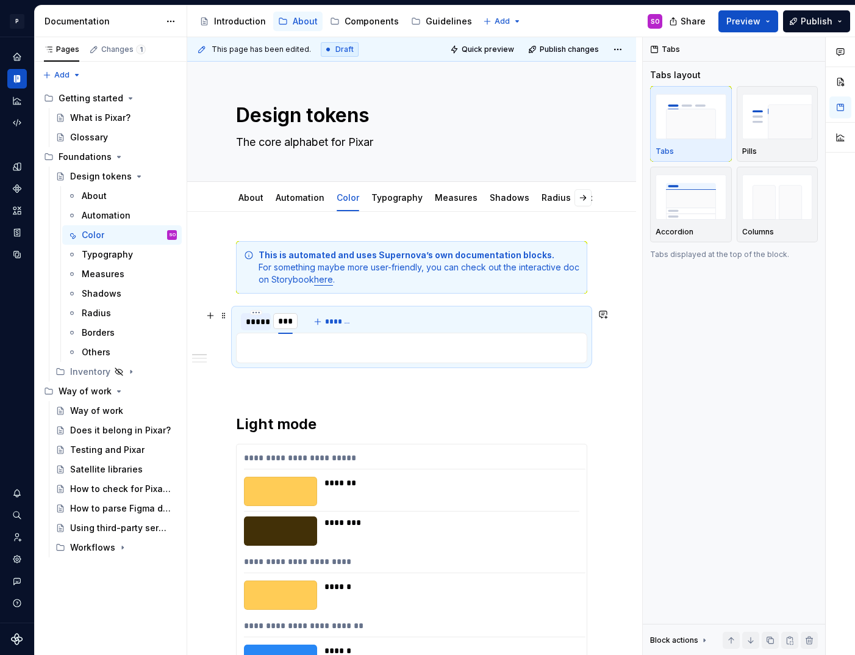
type input "****"
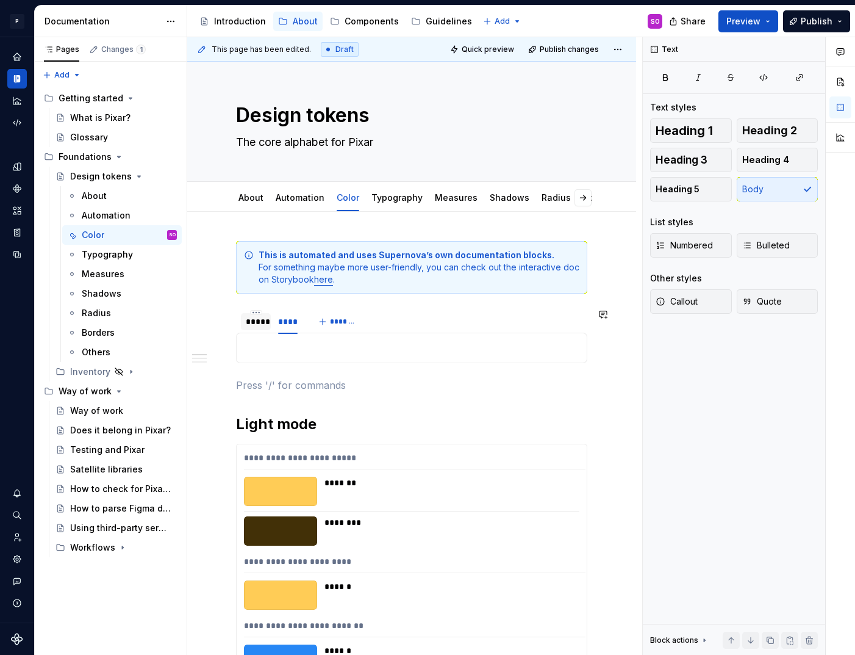
click at [251, 378] on p at bounding box center [411, 385] width 351 height 15
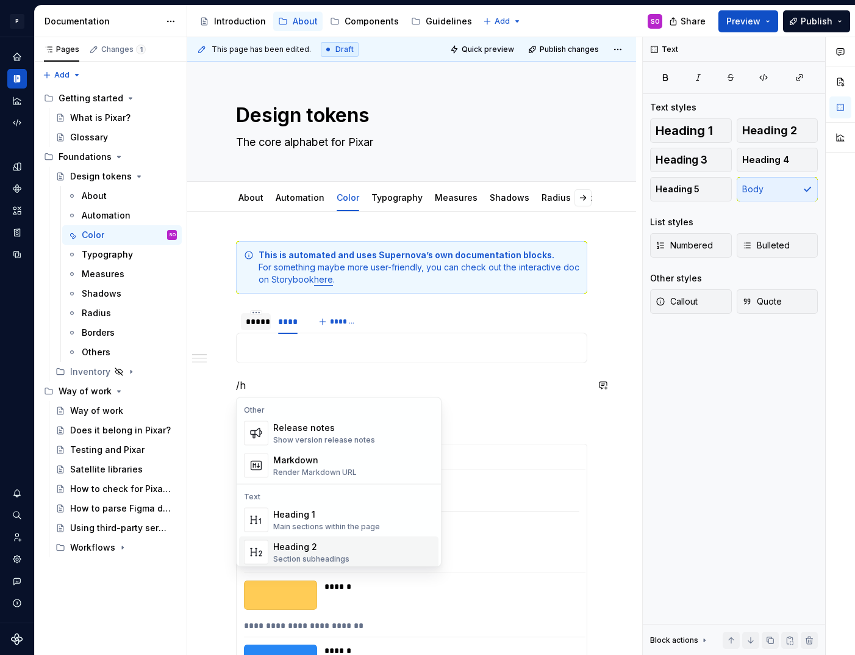
scroll to position [12, 0]
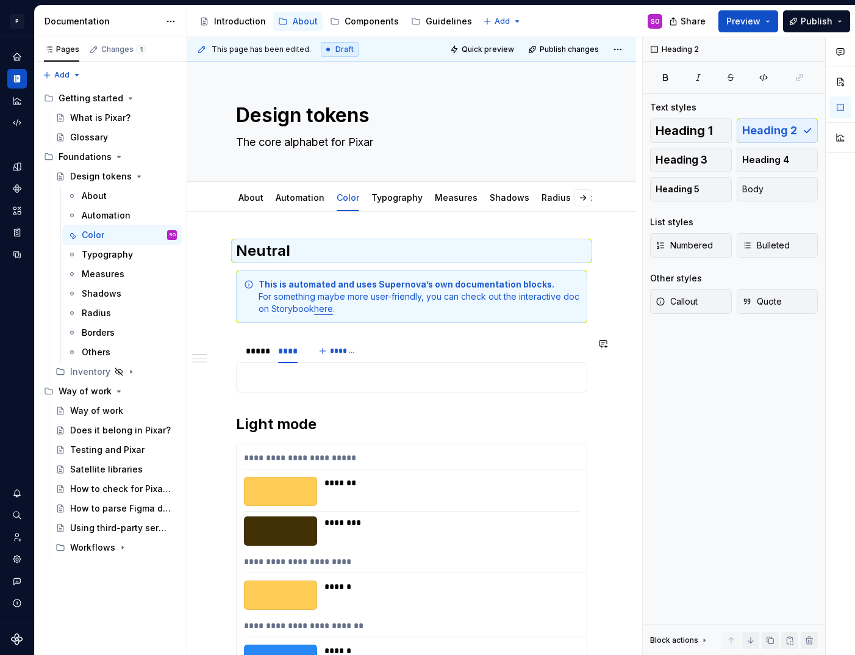
click at [236, 391] on section "***** **** *******" at bounding box center [411, 364] width 351 height 55
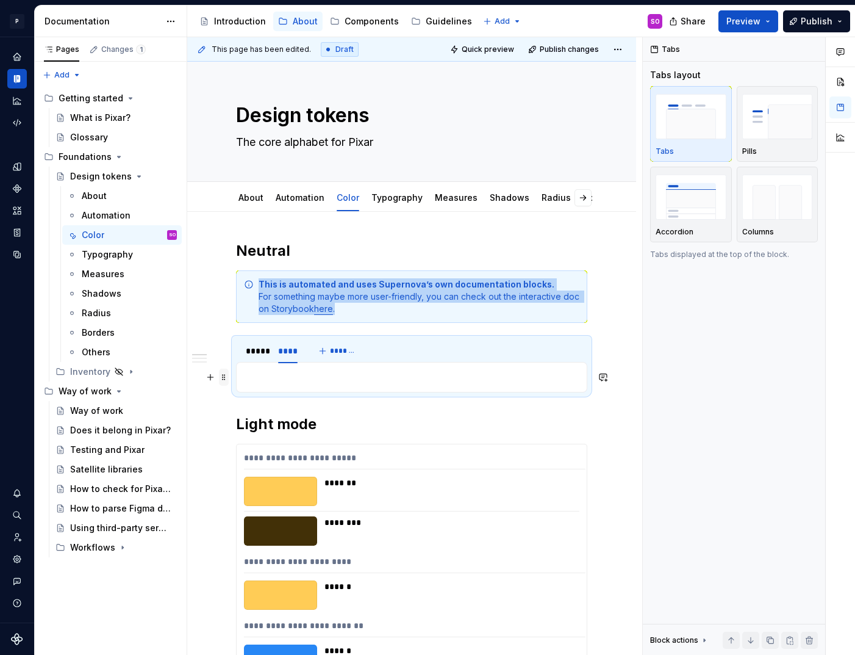
click at [226, 376] on span at bounding box center [224, 377] width 10 height 17
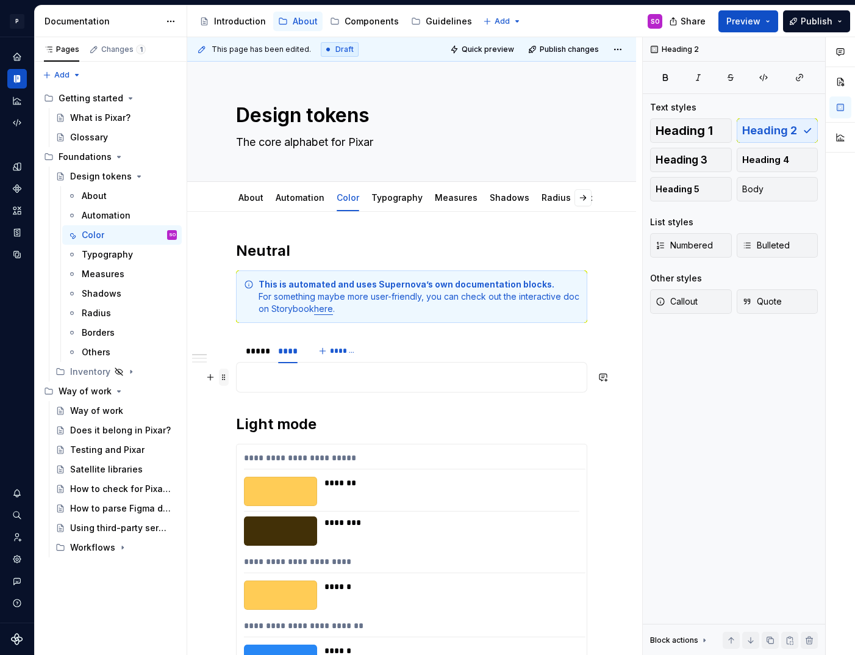
click at [223, 372] on span at bounding box center [224, 377] width 10 height 17
click at [223, 343] on span at bounding box center [224, 344] width 10 height 17
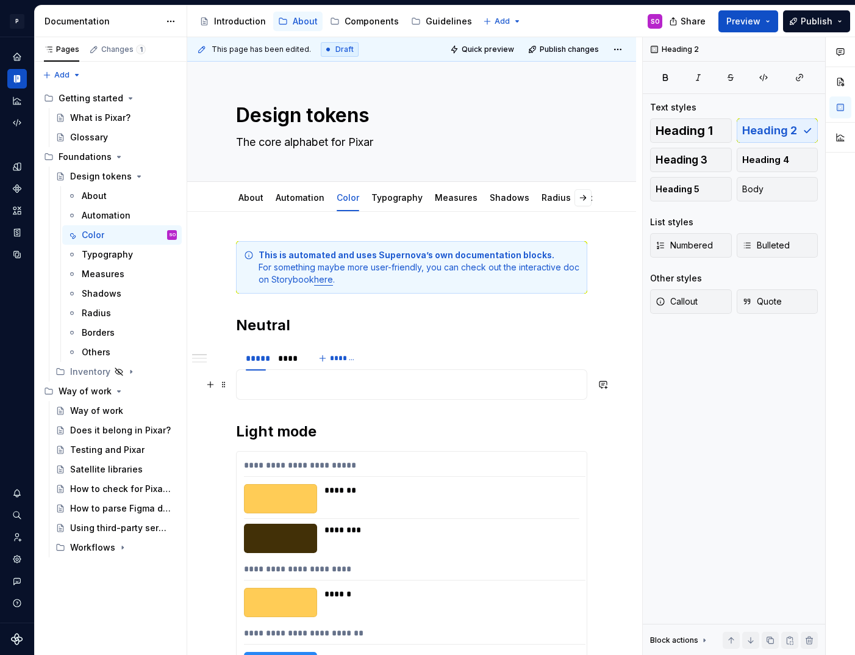
click at [297, 387] on p at bounding box center [412, 384] width 336 height 15
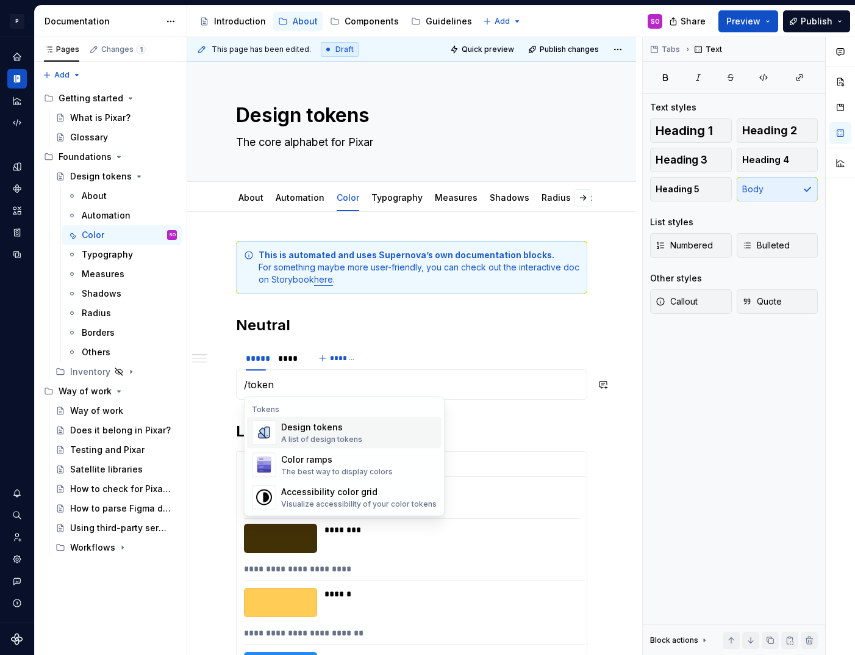
click at [318, 440] on div "A list of design tokens" at bounding box center [321, 439] width 81 height 10
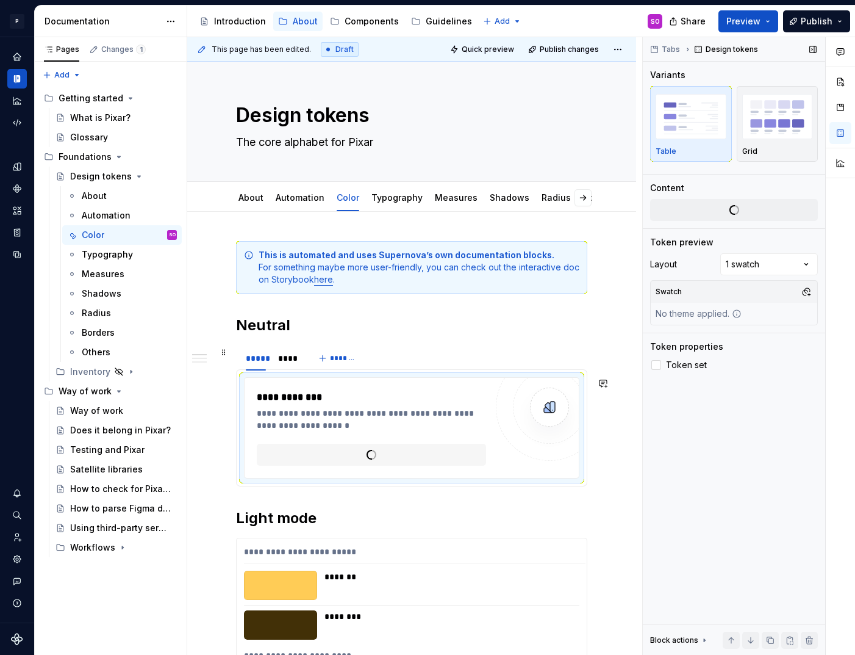
type textarea "*"
click at [708, 137] on img "button" at bounding box center [691, 116] width 71 height 45
click at [781, 263] on div "Comments Open comments No comments yet Select ‘Comment’ from the block context …" at bounding box center [749, 346] width 212 height 618
click at [728, 214] on span "Change selection" at bounding box center [740, 210] width 76 height 12
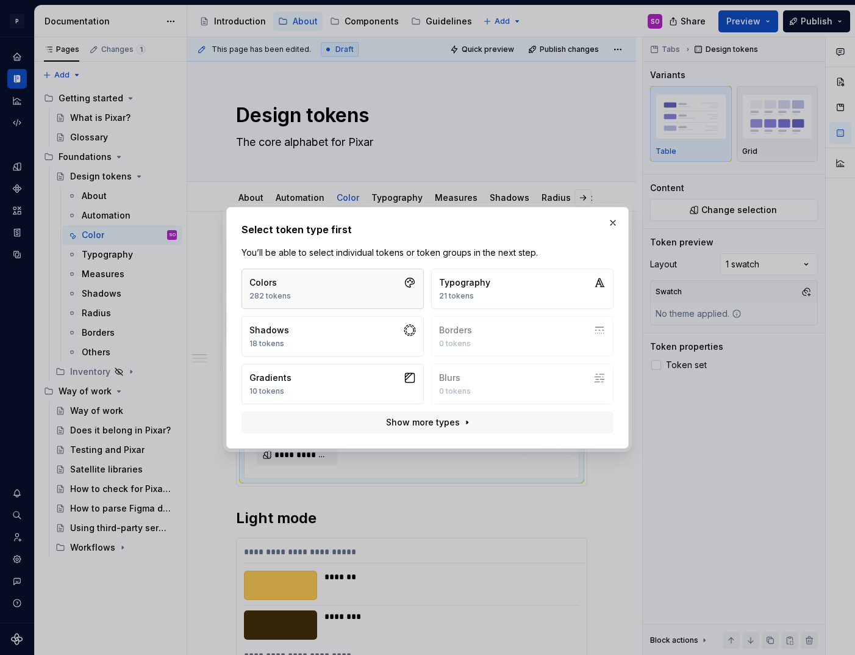
click at [354, 289] on button "Colors 282 tokens" at bounding box center [333, 288] width 182 height 40
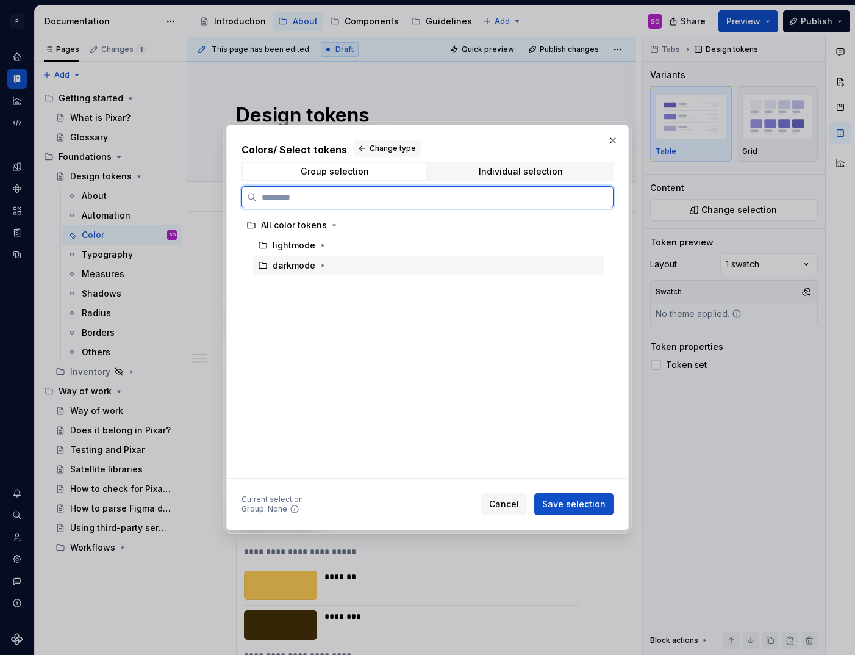
click at [307, 248] on div "lightmode" at bounding box center [294, 245] width 43 height 12
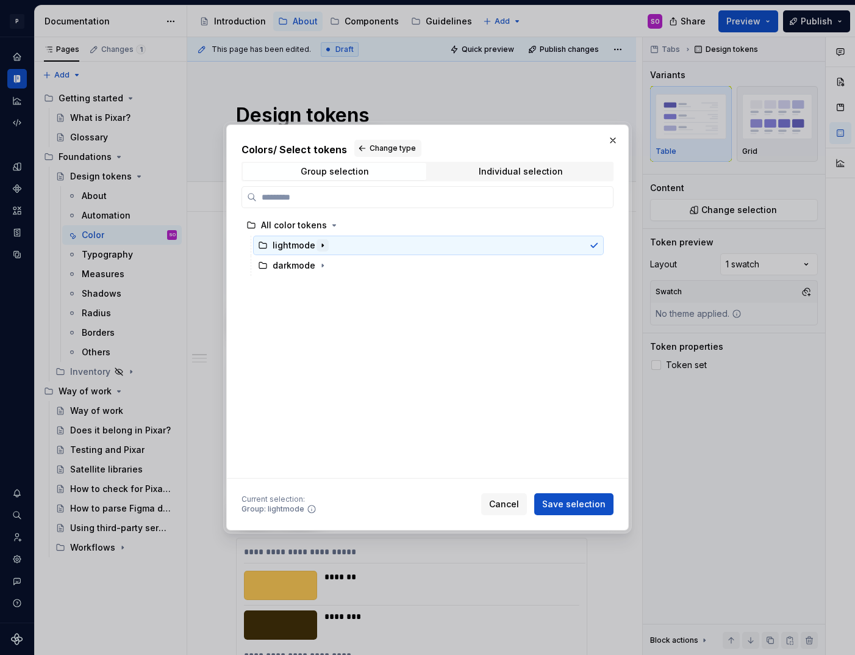
click at [322, 246] on icon "button" at bounding box center [322, 245] width 1 height 3
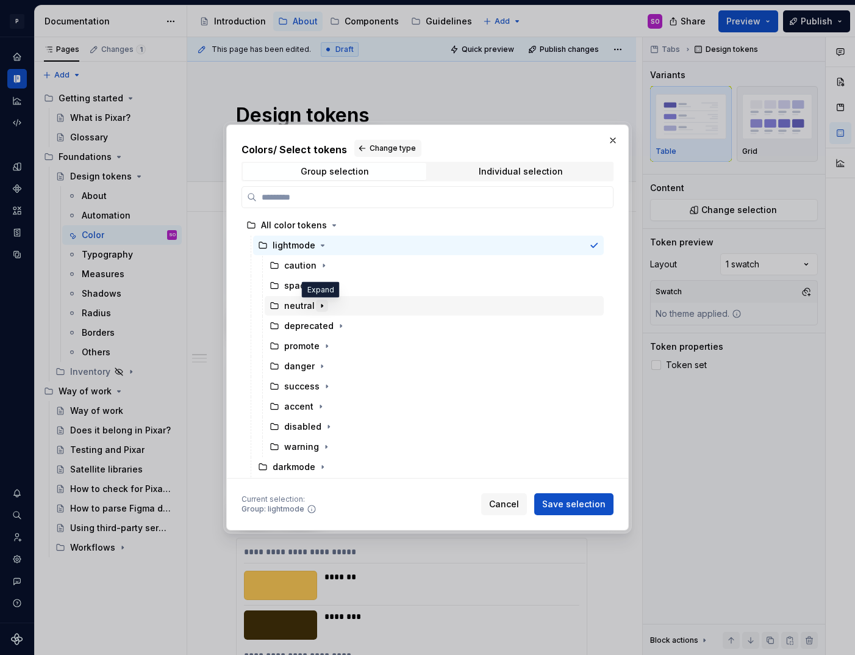
click at [322, 307] on icon "button" at bounding box center [322, 306] width 10 height 10
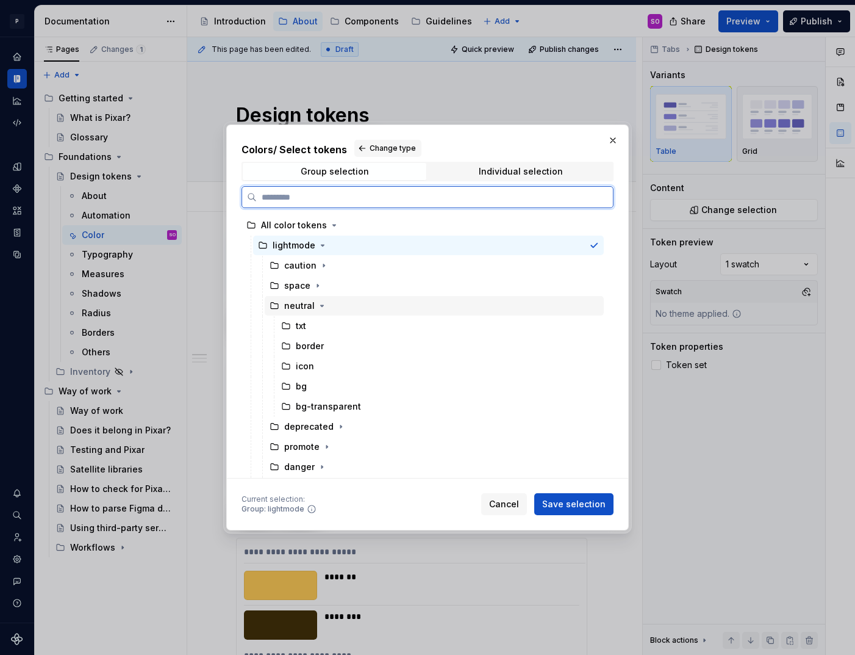
click at [273, 306] on icon at bounding box center [275, 306] width 10 height 10
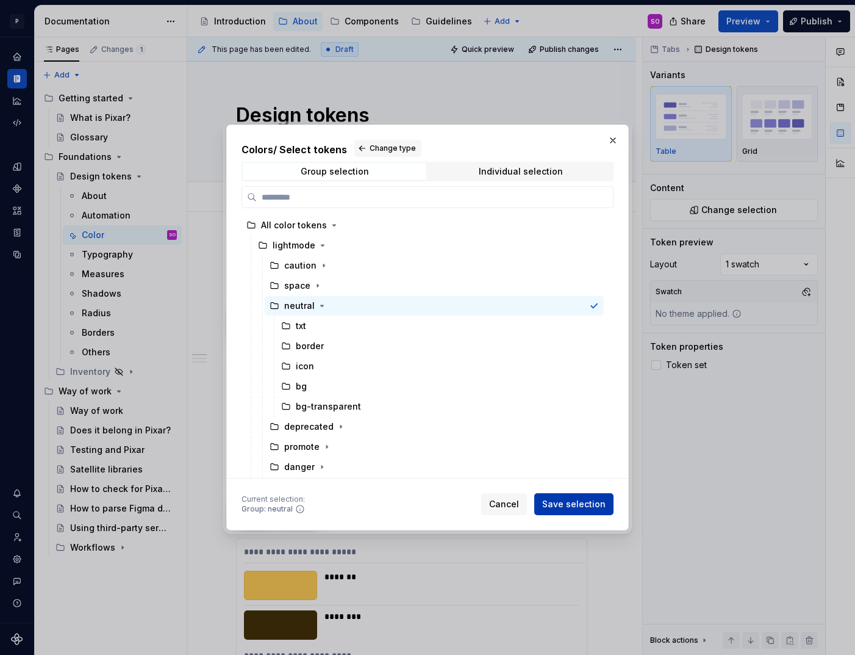
click at [581, 501] on span "Save selection" at bounding box center [573, 504] width 63 height 12
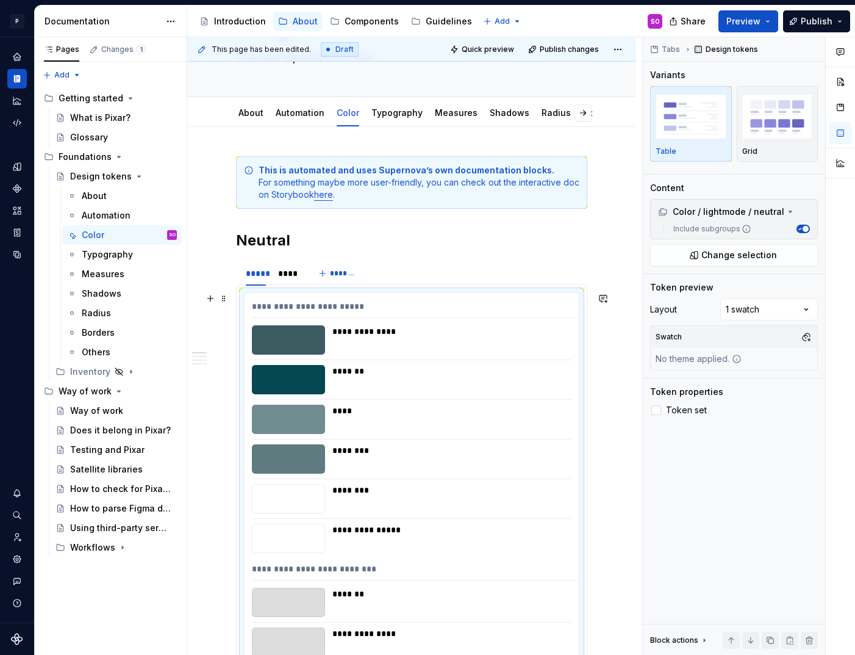
scroll to position [87, 0]
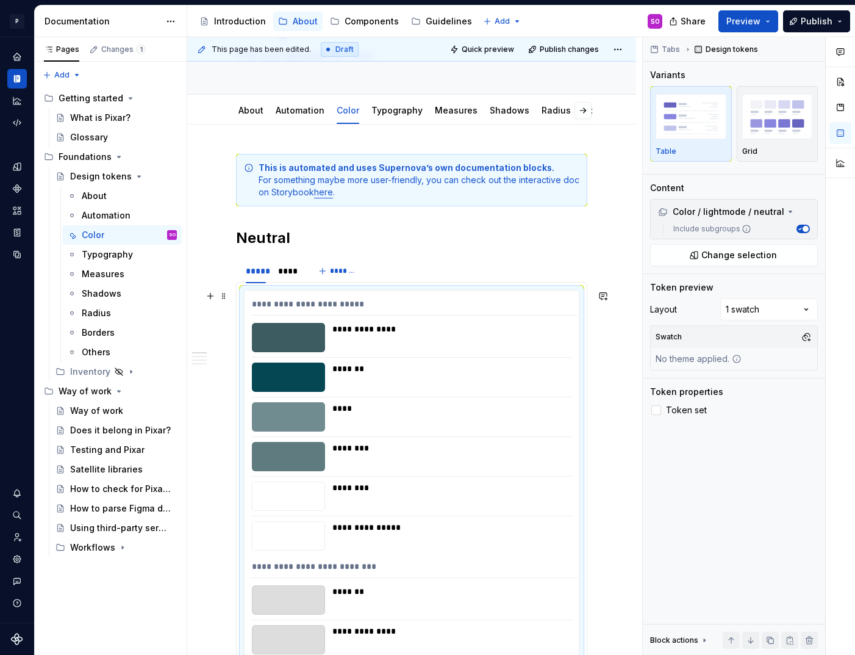
click at [343, 303] on div "**********" at bounding box center [415, 307] width 326 height 18
click at [356, 241] on h2 "Neutral" at bounding box center [411, 238] width 351 height 20
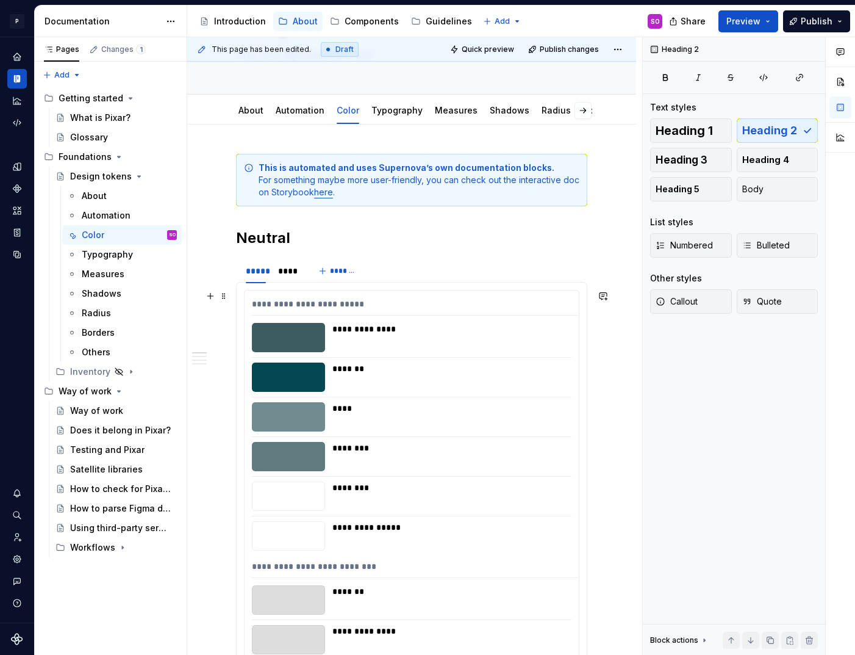
click at [334, 311] on div "**********" at bounding box center [415, 307] width 326 height 18
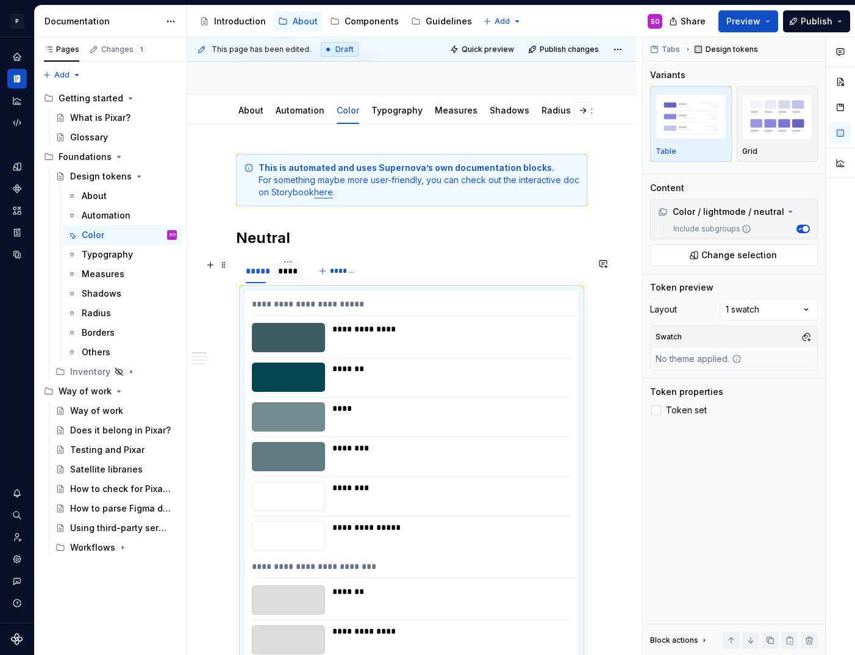
click at [287, 272] on div "****" at bounding box center [288, 271] width 20 height 12
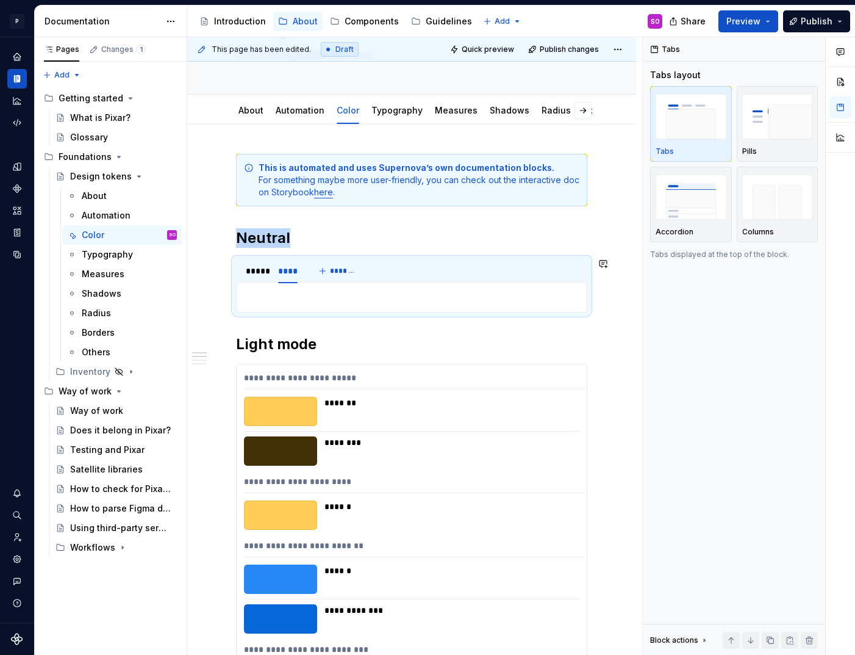
click at [309, 310] on div "**********" at bounding box center [411, 297] width 351 height 31
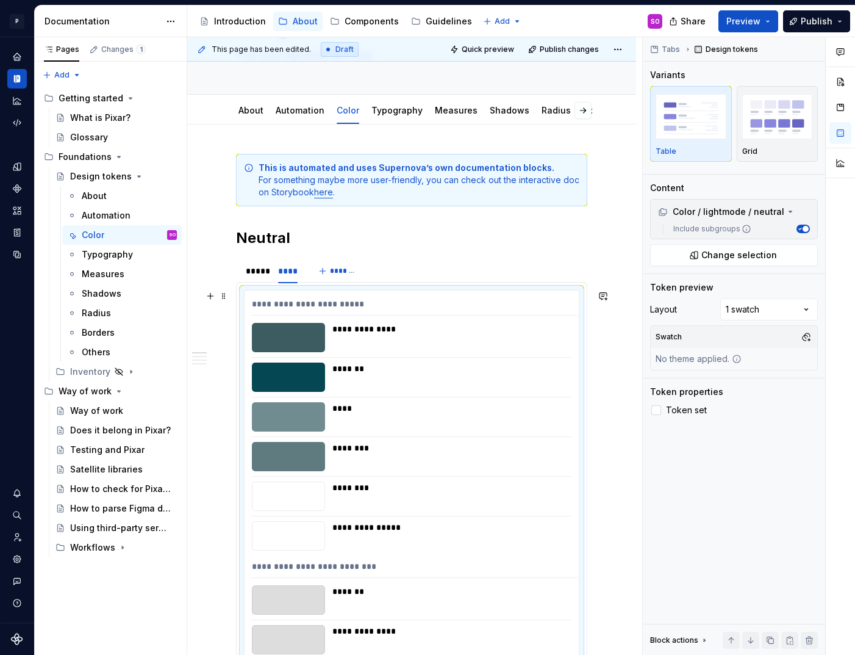
click at [353, 300] on div "**********" at bounding box center [415, 307] width 326 height 18
click at [770, 250] on span "Change selection" at bounding box center [740, 255] width 76 height 12
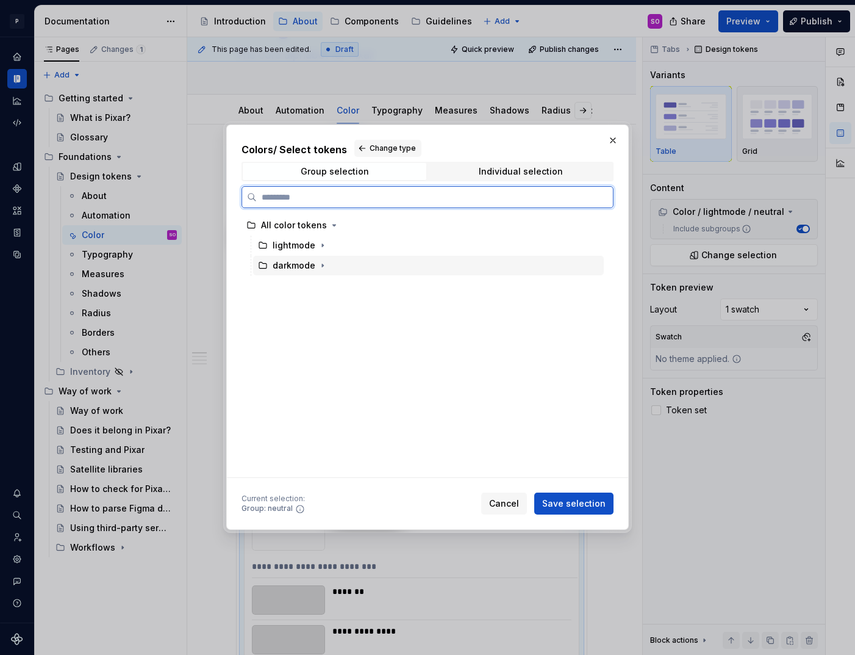
click at [309, 265] on div "darkmode" at bounding box center [294, 265] width 43 height 12
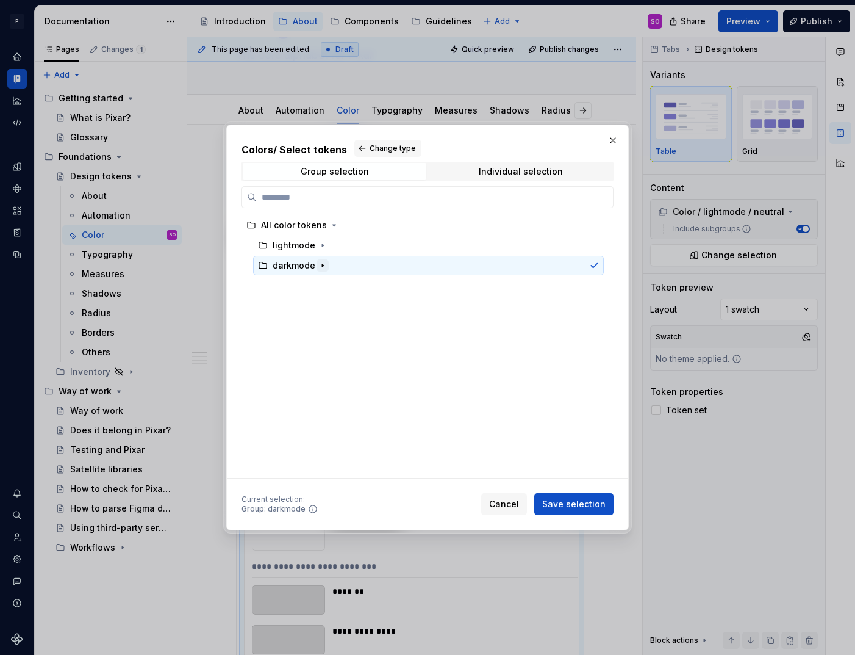
click at [322, 268] on icon "button" at bounding box center [323, 266] width 10 height 10
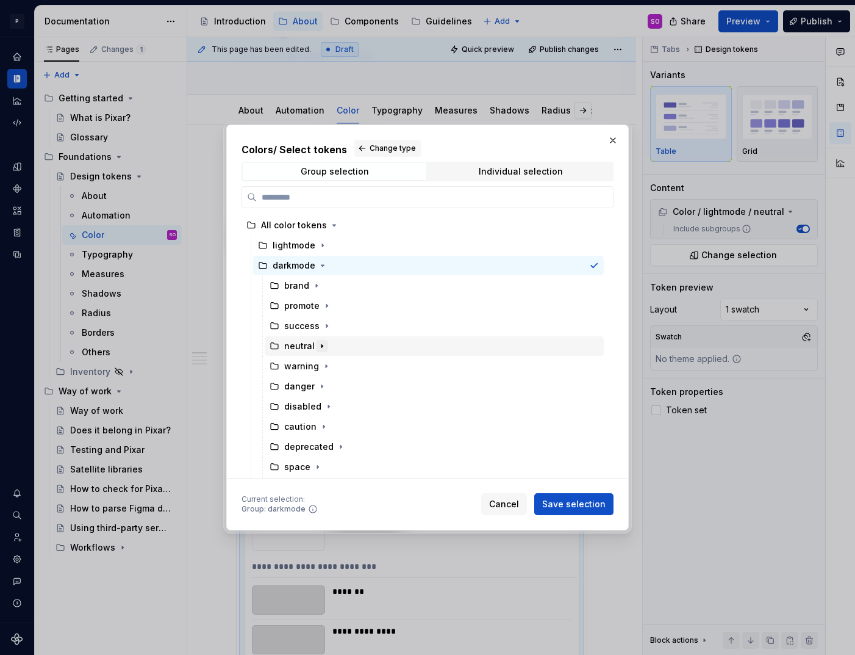
click at [322, 345] on icon "button" at bounding box center [322, 346] width 10 height 10
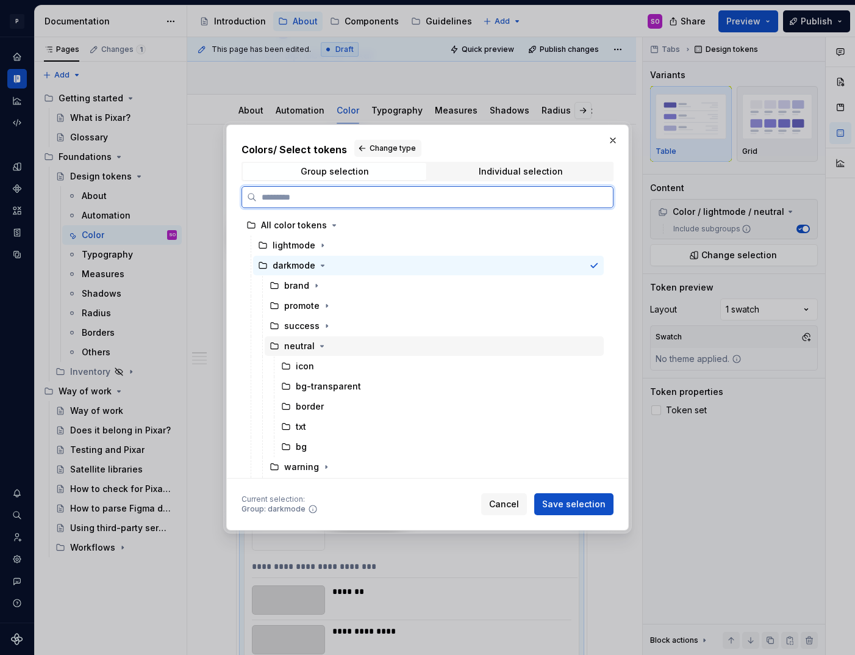
click at [297, 347] on div "neutral" at bounding box center [299, 346] width 31 height 12
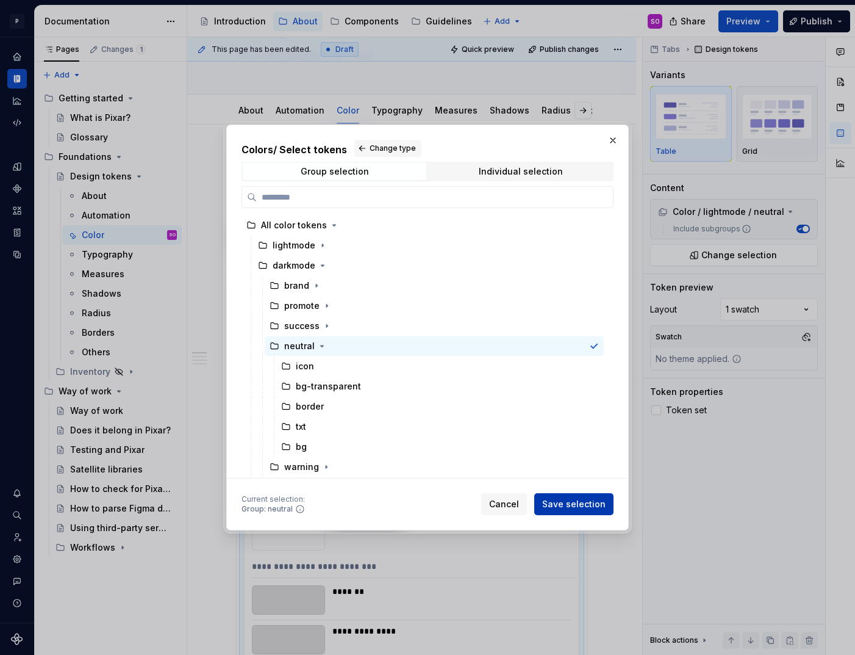
click at [567, 503] on span "Save selection" at bounding box center [573, 504] width 63 height 12
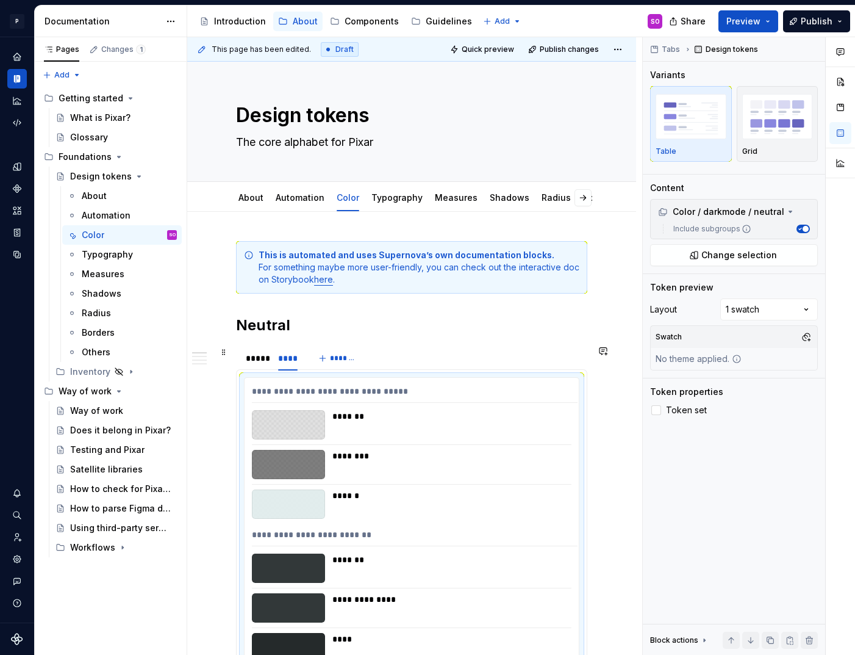
scroll to position [20, 0]
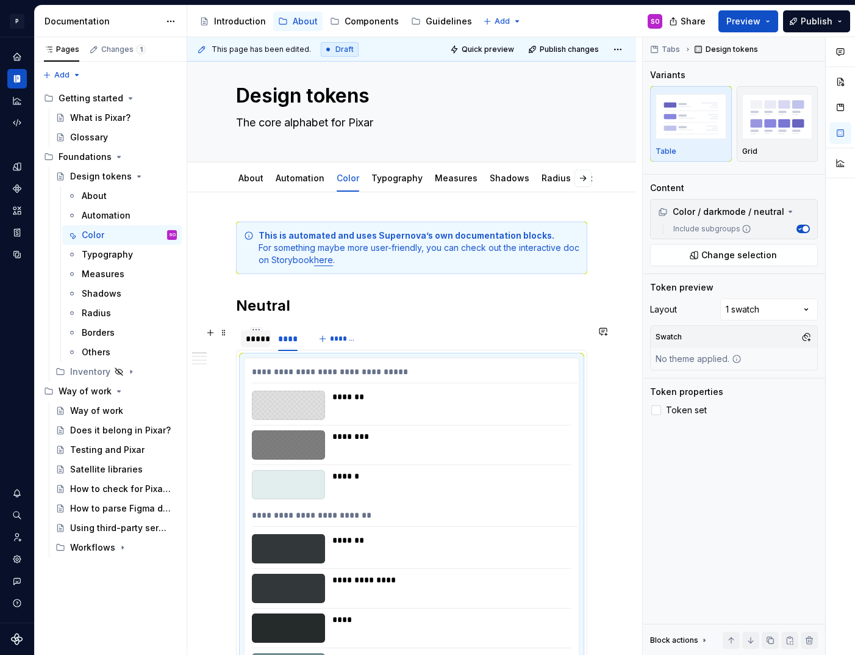
click at [257, 344] on div "*****" at bounding box center [256, 339] width 20 height 12
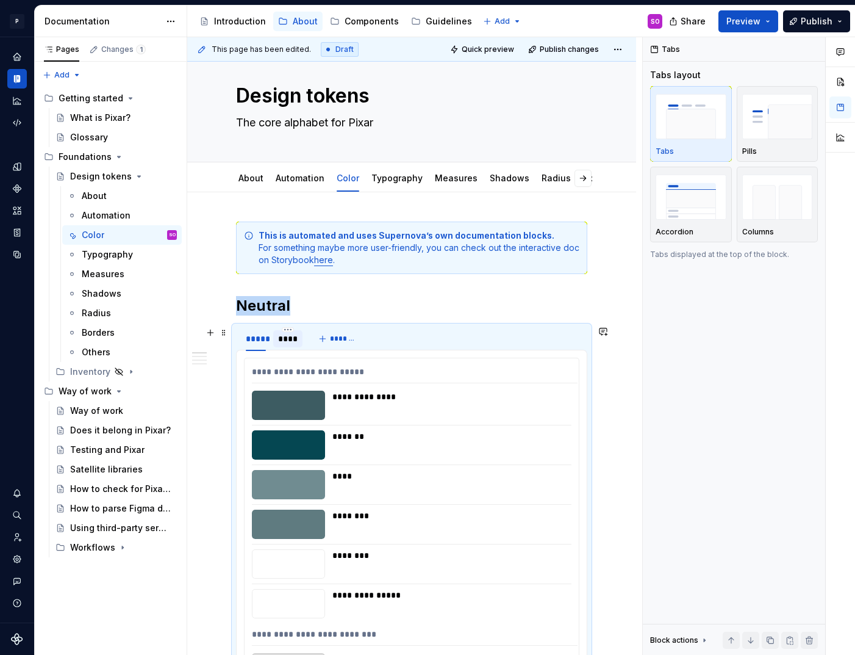
click at [283, 343] on div "****" at bounding box center [288, 339] width 20 height 12
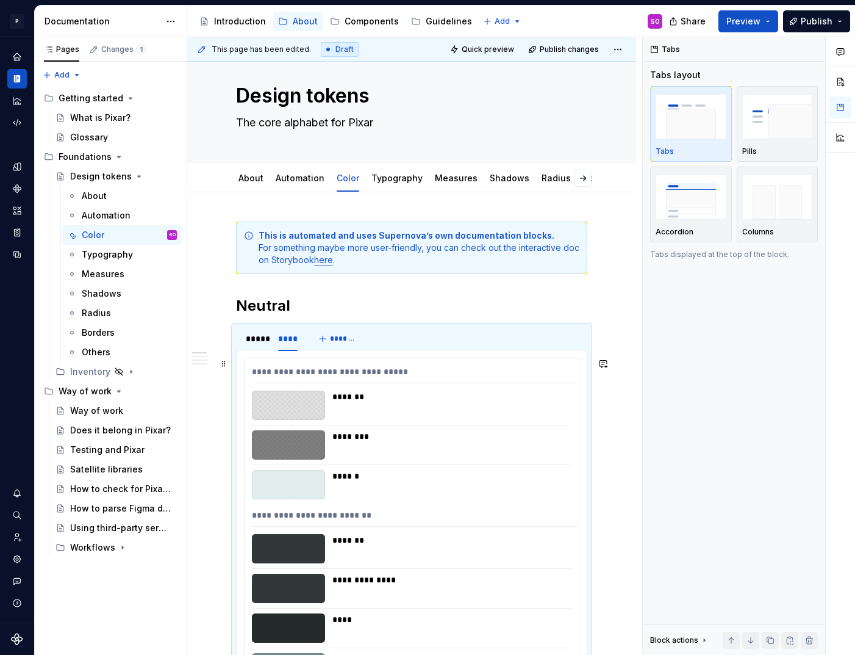
click at [312, 367] on div "**********" at bounding box center [415, 374] width 326 height 18
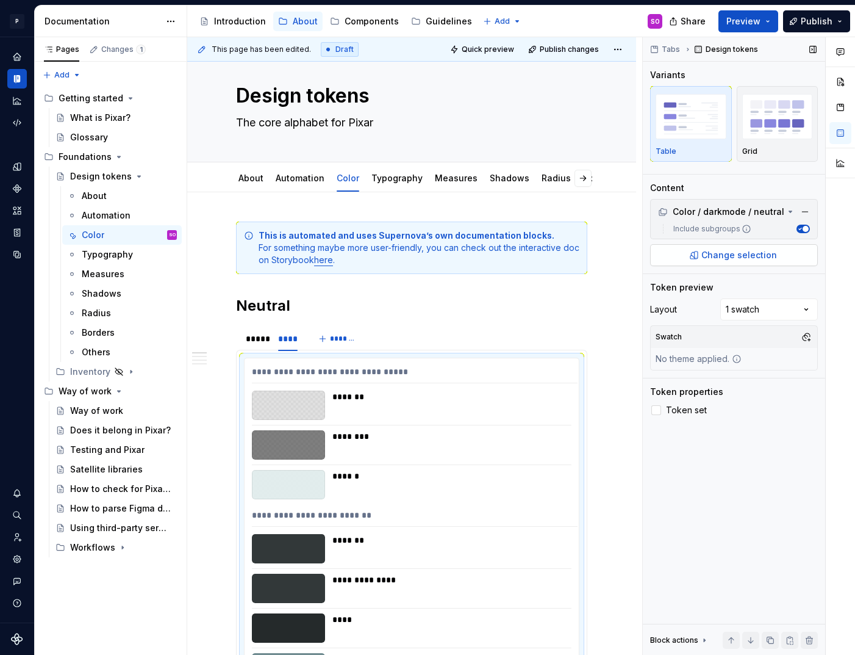
click at [732, 255] on span "Change selection" at bounding box center [740, 255] width 76 height 12
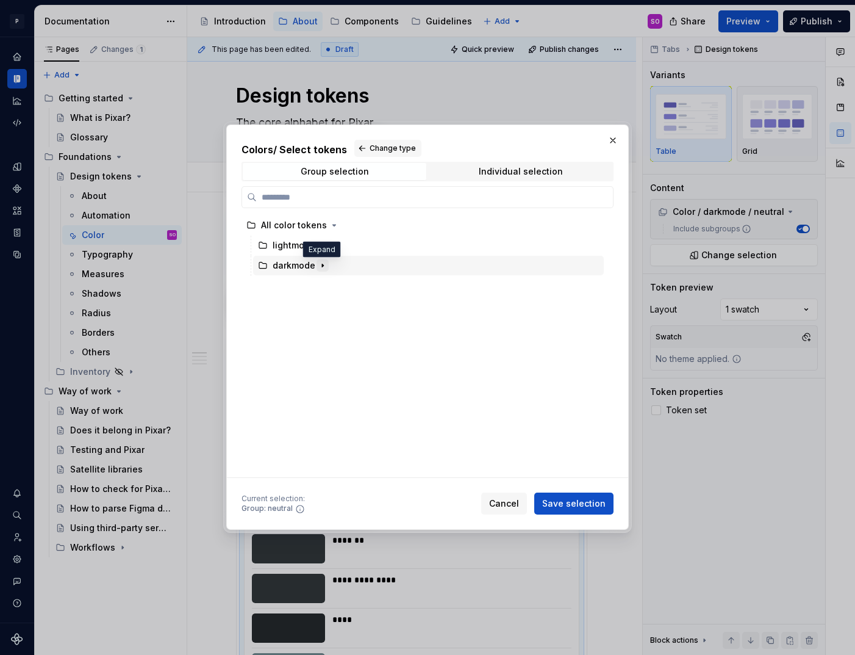
click at [322, 267] on icon "button" at bounding box center [322, 265] width 1 height 3
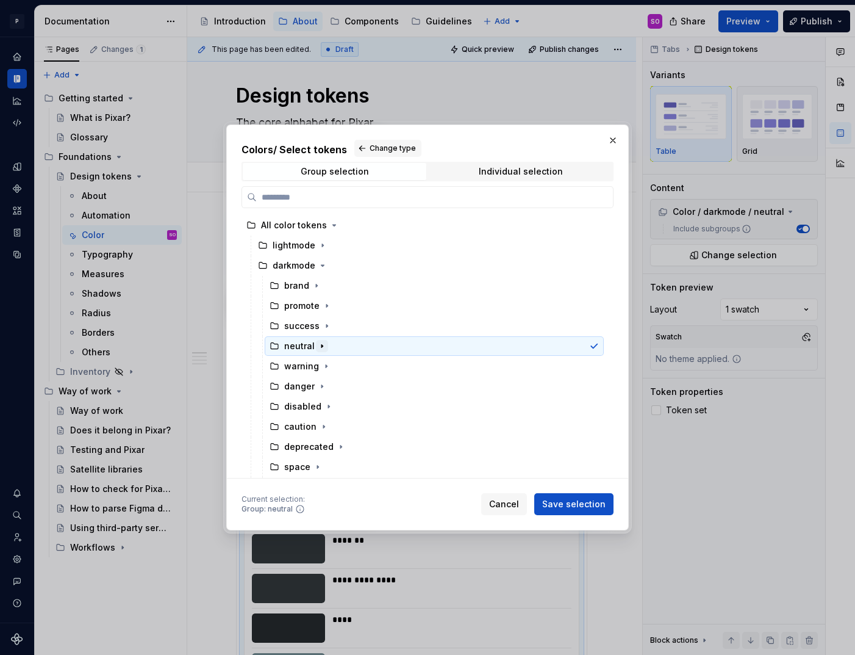
click at [322, 346] on icon "button" at bounding box center [322, 346] width 1 height 3
click at [322, 245] on icon "button" at bounding box center [323, 244] width 10 height 10
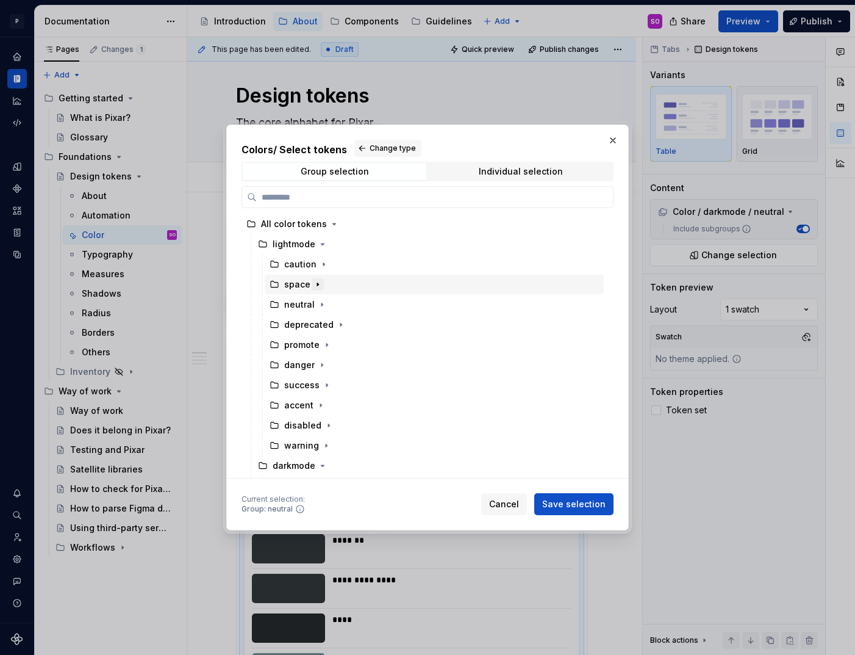
click at [317, 285] on icon "button" at bounding box center [317, 284] width 1 height 3
click at [317, 285] on icon "button" at bounding box center [318, 284] width 3 height 1
click at [322, 306] on icon "button" at bounding box center [322, 304] width 1 height 3
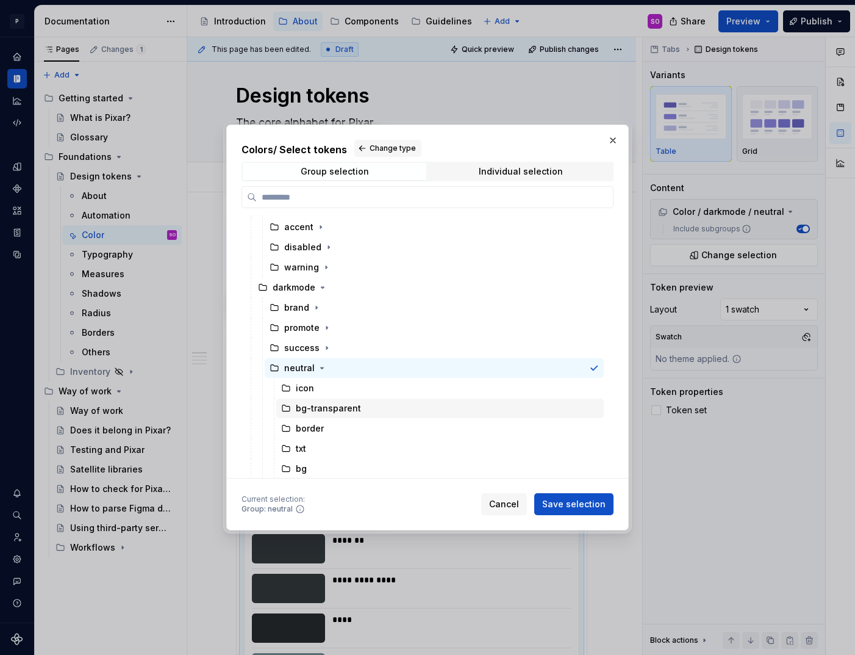
scroll to position [330, 0]
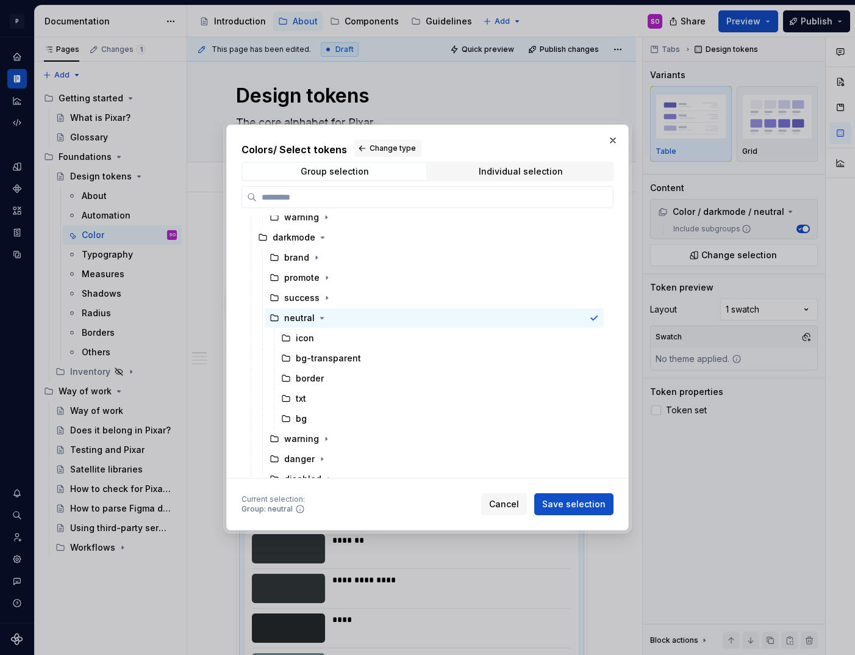
drag, startPoint x: 282, startPoint y: 397, endPoint x: 519, endPoint y: 530, distance: 271.5
click at [520, 533] on div "Colors / Select tokens Change type Group selection Individual selection disable…" at bounding box center [427, 326] width 409 height 411
click at [510, 512] on button "Cancel" at bounding box center [504, 504] width 46 height 22
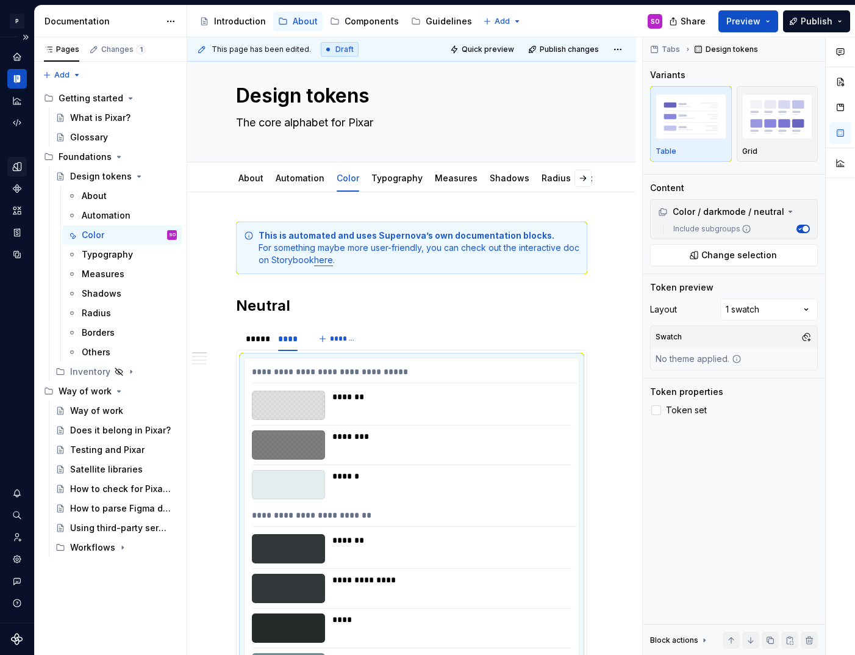
click at [19, 171] on icon "Design tokens" at bounding box center [17, 166] width 11 height 11
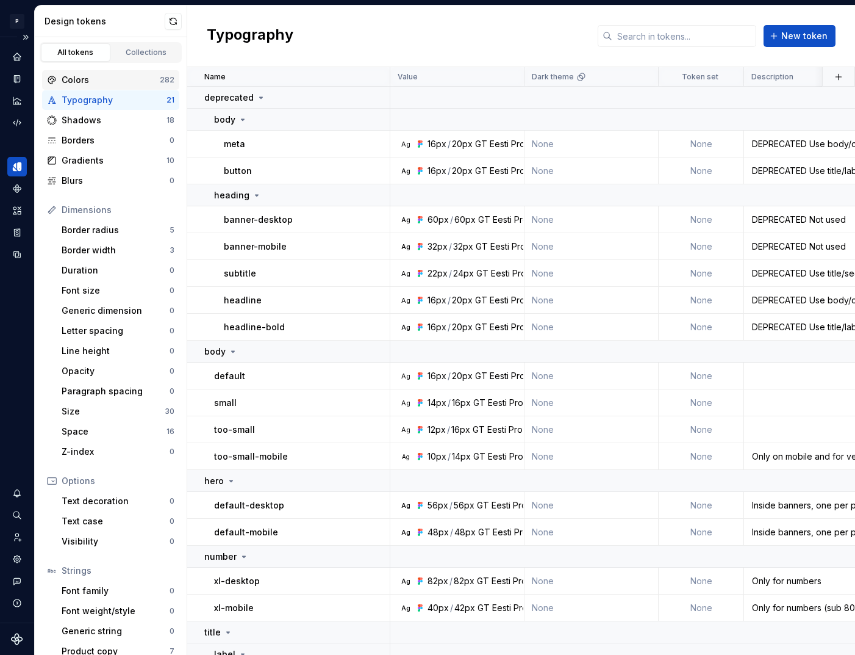
click at [98, 78] on div "Colors" at bounding box center [111, 80] width 98 height 12
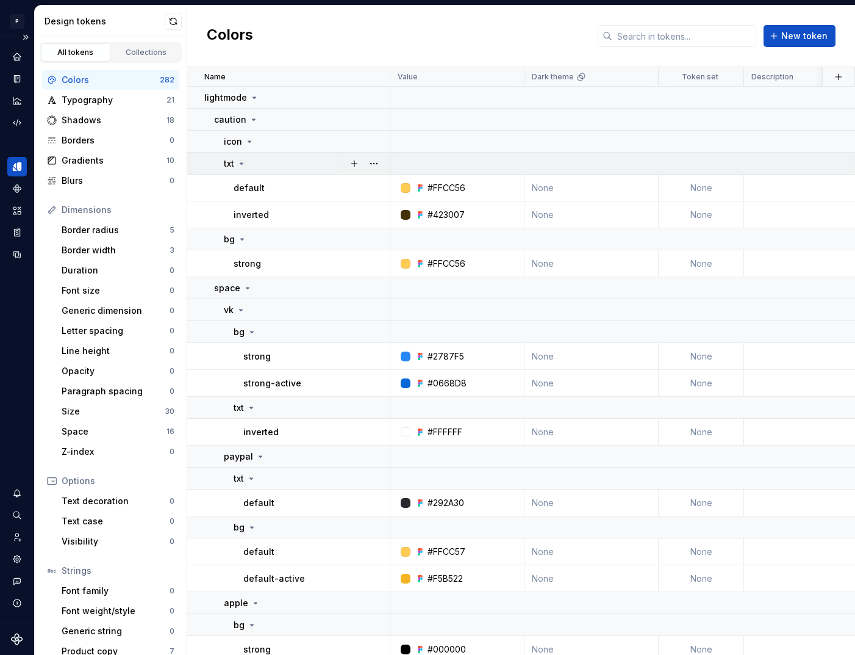
click at [246, 162] on icon at bounding box center [242, 164] width 10 height 10
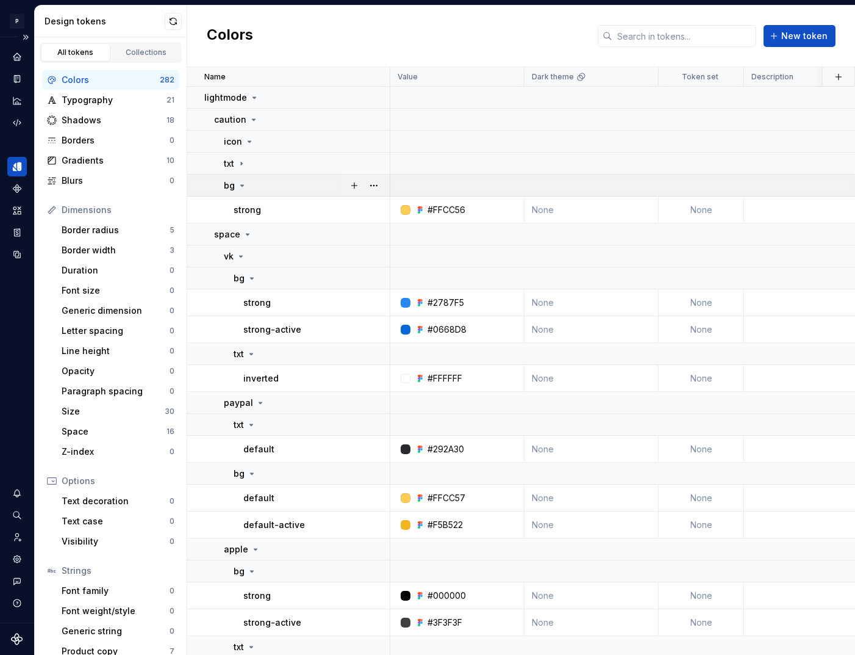
click at [244, 182] on icon at bounding box center [242, 186] width 10 height 10
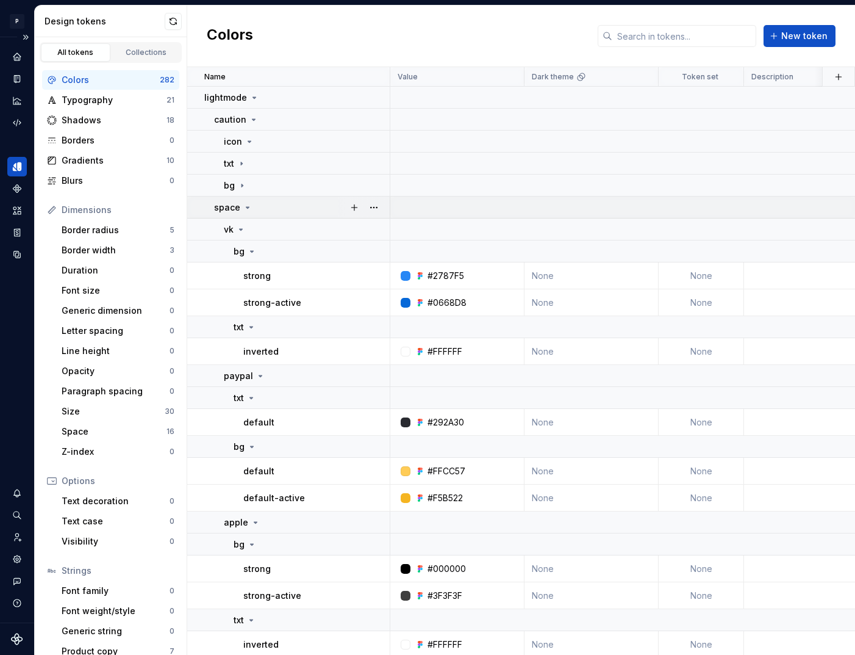
click at [249, 206] on icon at bounding box center [248, 208] width 10 height 10
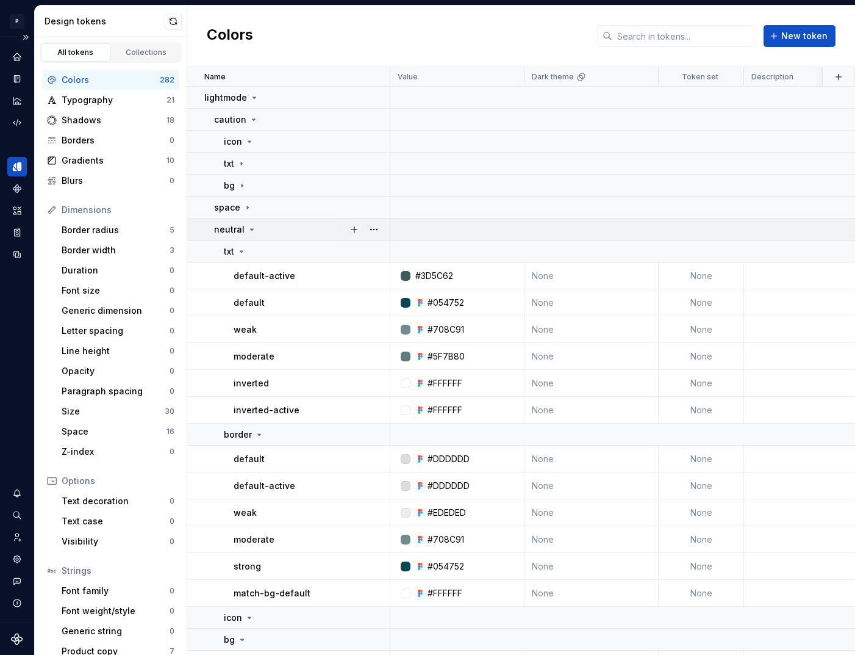
click at [249, 225] on icon at bounding box center [252, 230] width 10 height 10
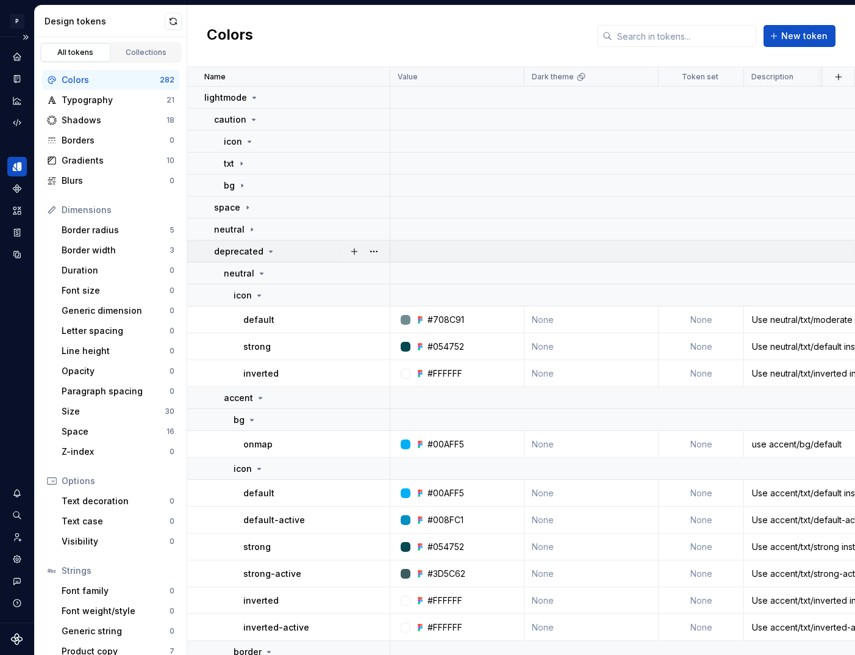
click at [268, 249] on icon at bounding box center [271, 251] width 10 height 10
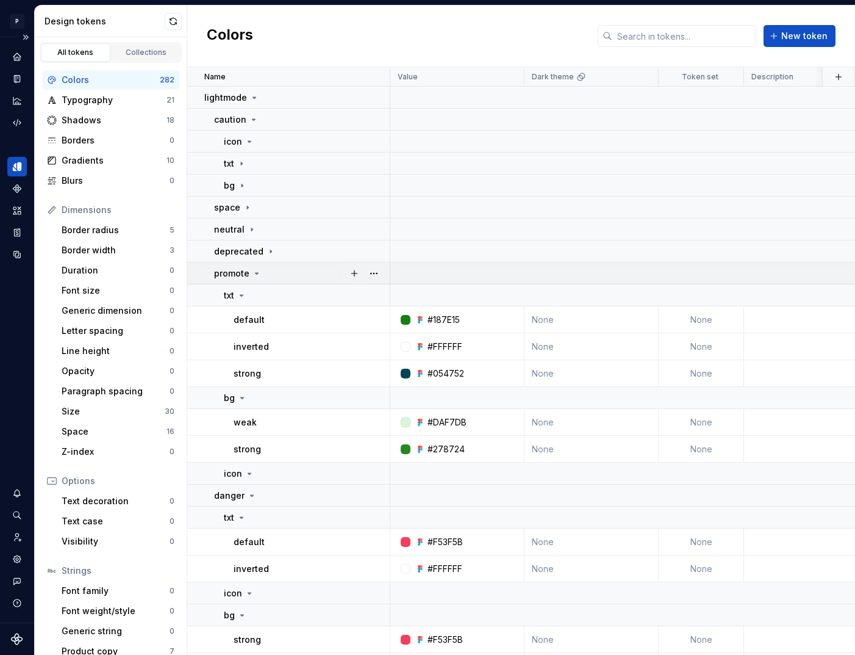
click at [257, 273] on icon at bounding box center [257, 273] width 3 height 1
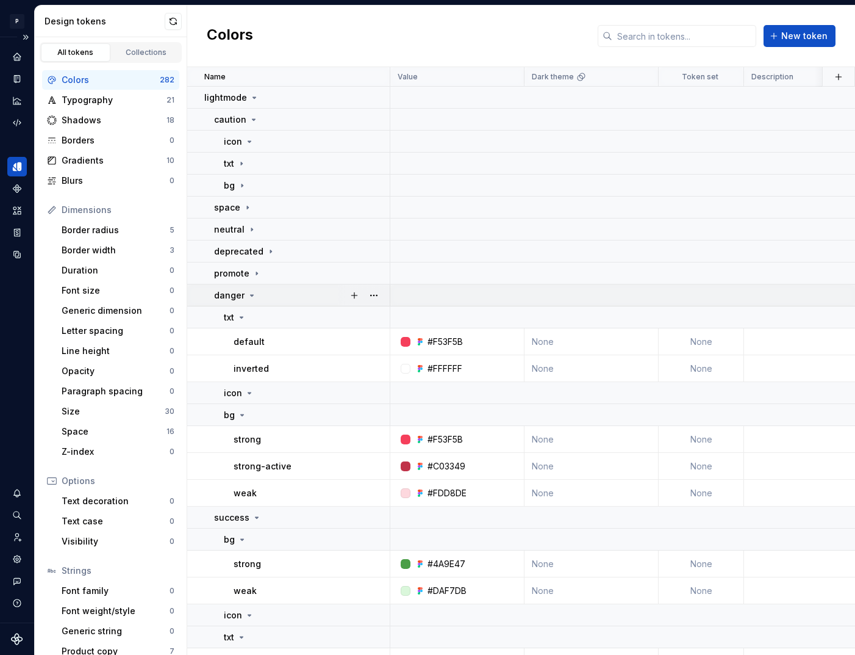
click at [253, 297] on icon at bounding box center [252, 295] width 10 height 10
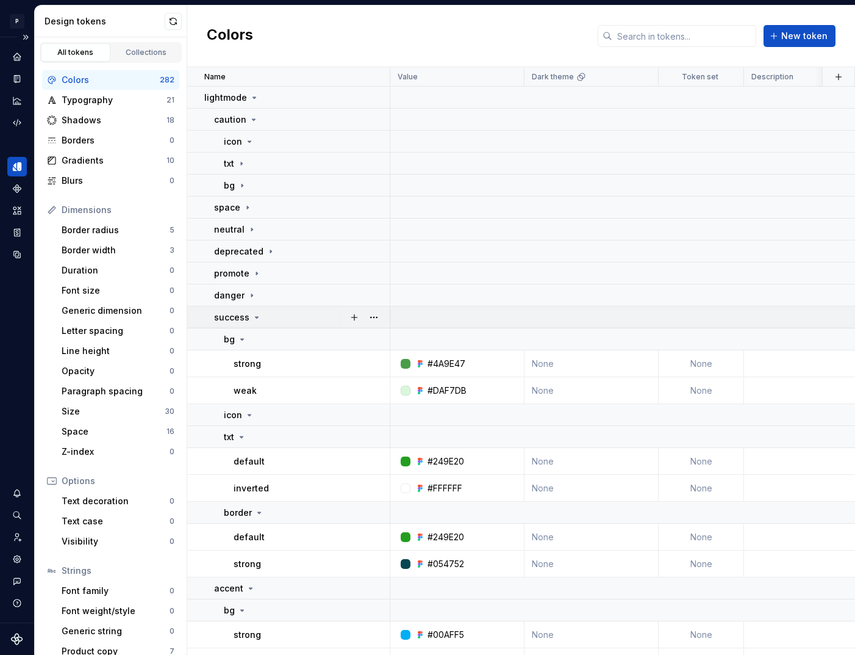
click at [256, 315] on icon at bounding box center [257, 317] width 10 height 10
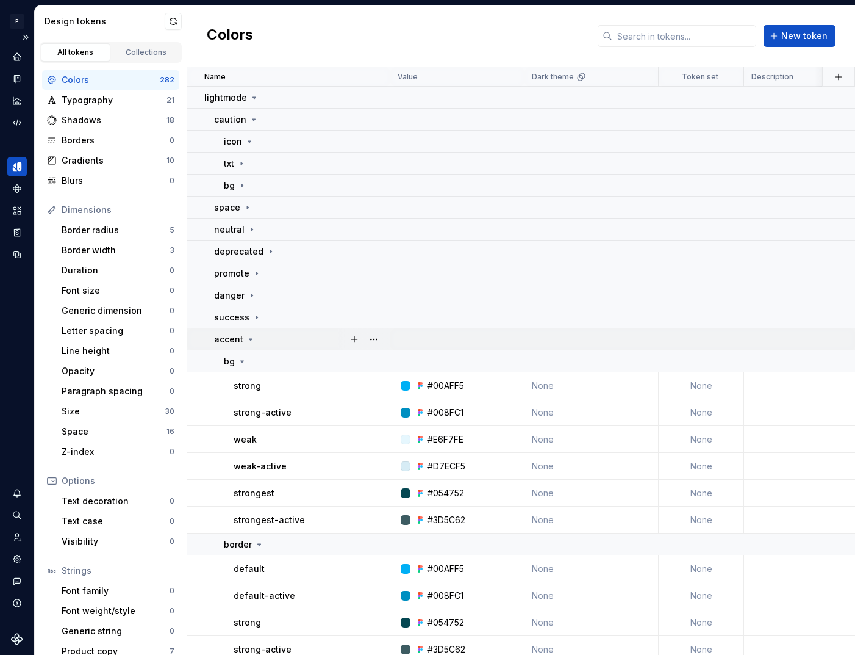
click at [252, 340] on icon at bounding box center [251, 339] width 10 height 10
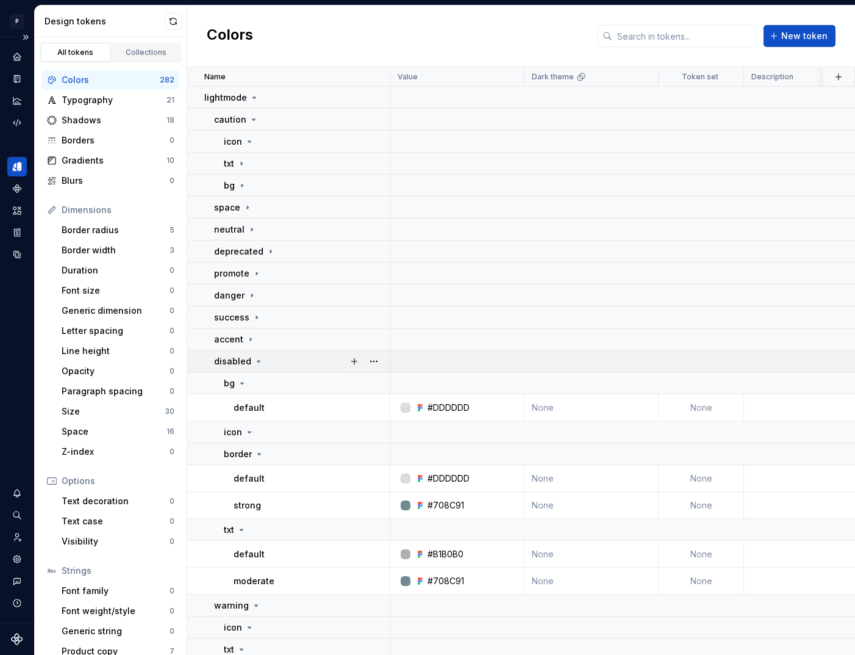
click at [254, 358] on icon at bounding box center [259, 361] width 10 height 10
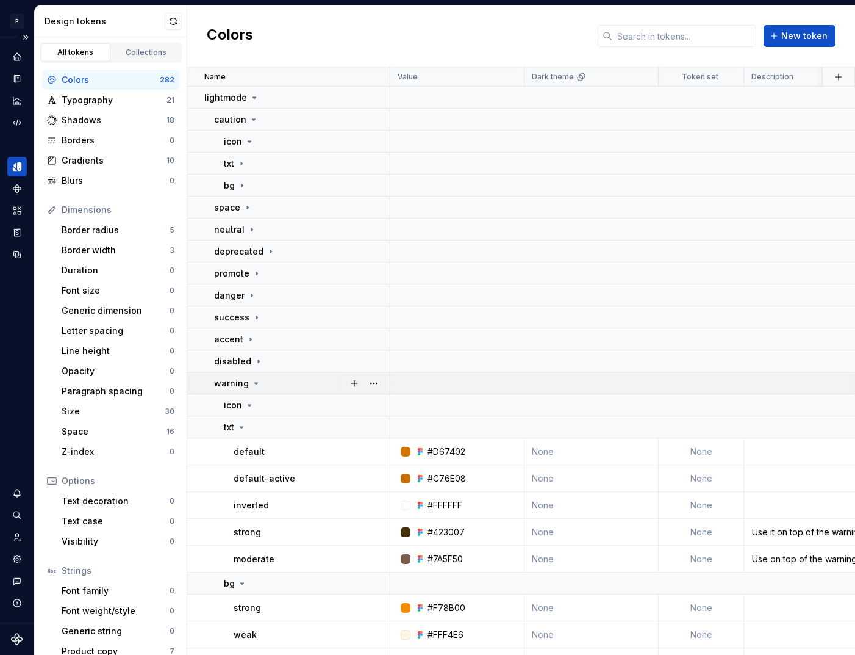
click at [255, 383] on icon at bounding box center [256, 383] width 3 height 1
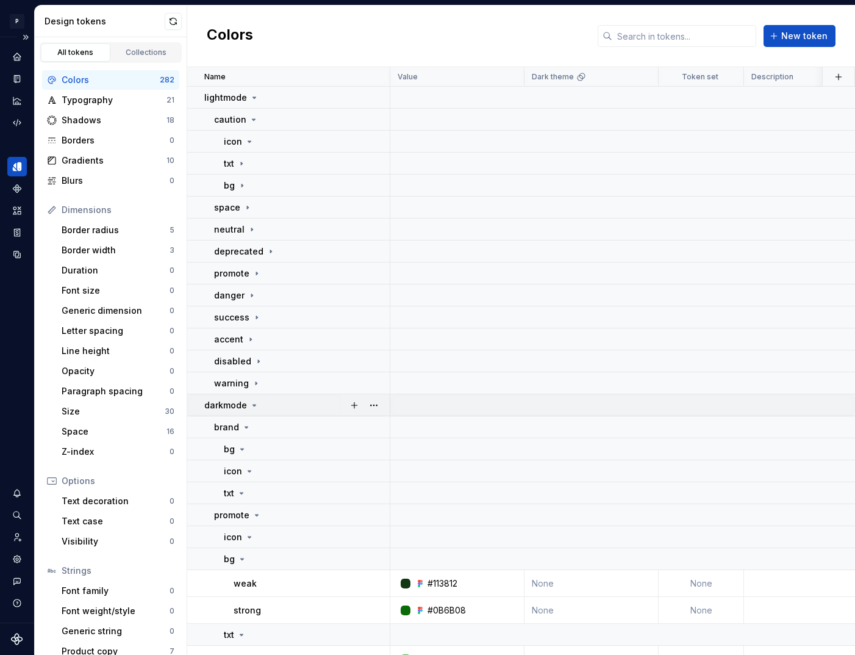
click at [253, 406] on icon at bounding box center [254, 405] width 3 height 1
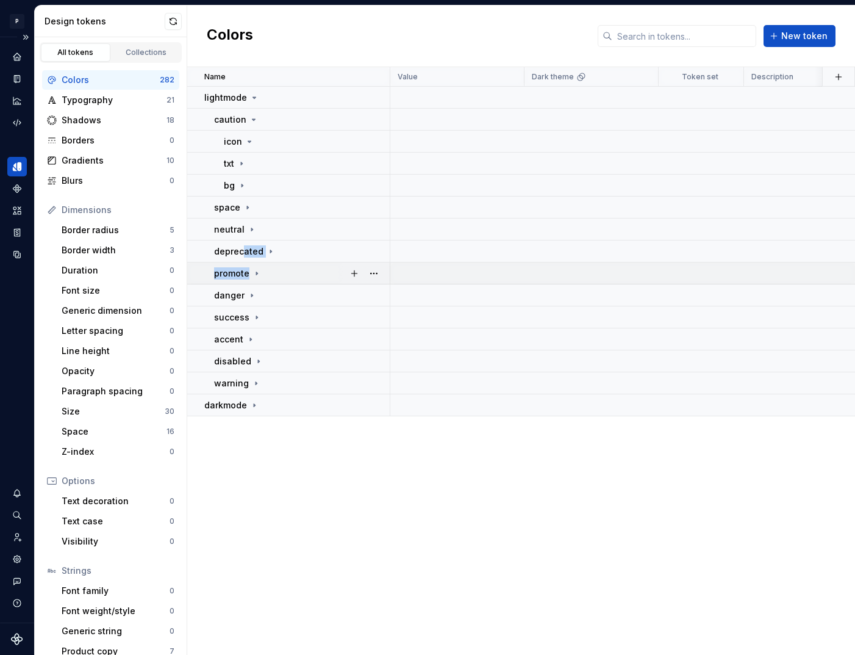
drag, startPoint x: 242, startPoint y: 250, endPoint x: 273, endPoint y: 265, distance: 34.4
click at [273, 265] on tbody "lightmode caution icon txt bg space neutral deprecated promote danger success a…" at bounding box center [585, 251] width 797 height 329
drag, startPoint x: 202, startPoint y: 250, endPoint x: 206, endPoint y: 239, distance: 11.6
click at [206, 239] on tbody "lightmode caution icon txt bg space neutral deprecated promote danger success a…" at bounding box center [585, 251] width 797 height 329
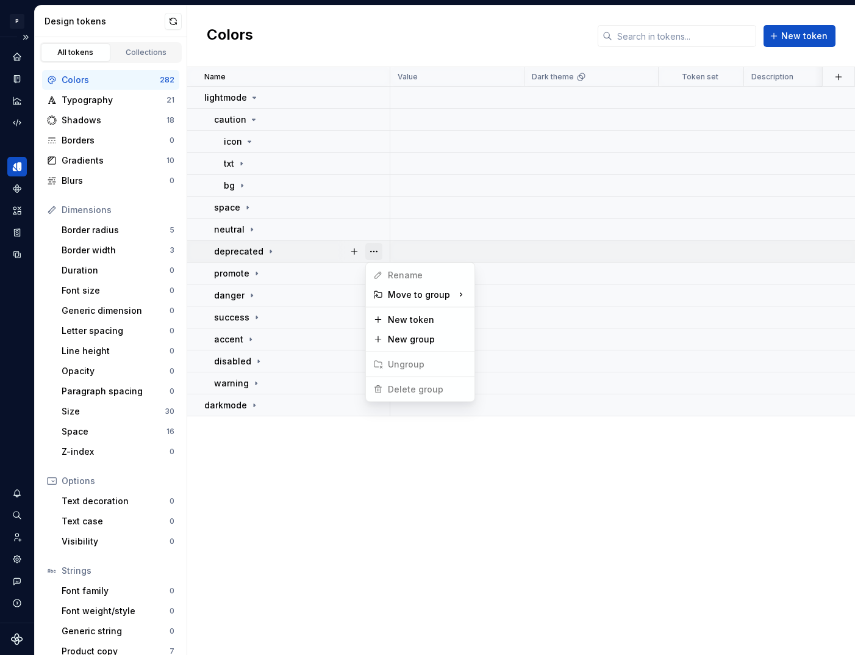
click at [377, 252] on button "button" at bounding box center [373, 251] width 17 height 17
drag, startPoint x: 209, startPoint y: 159, endPoint x: 207, endPoint y: 138, distance: 20.8
click at [207, 138] on tbody "lightmode caution icon txt bg space neutral deprecated promote danger success a…" at bounding box center [585, 251] width 797 height 329
click at [199, 163] on td "txt" at bounding box center [288, 164] width 203 height 22
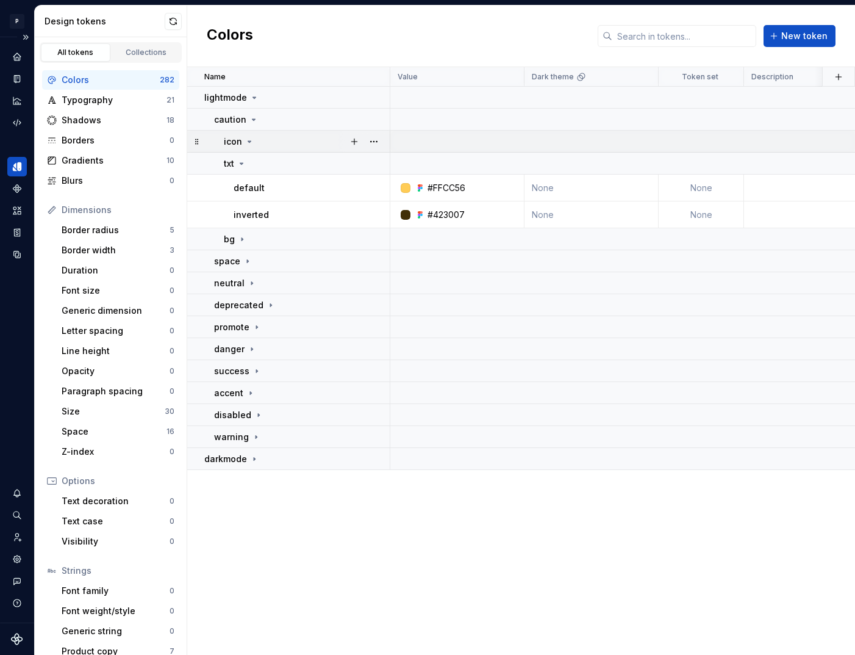
click at [239, 140] on p "icon" at bounding box center [233, 141] width 18 height 12
click at [242, 140] on div "icon" at bounding box center [239, 141] width 31 height 12
click at [377, 139] on button "button" at bounding box center [373, 141] width 17 height 17
click at [431, 274] on div "Delete group" at bounding box center [427, 279] width 79 height 12
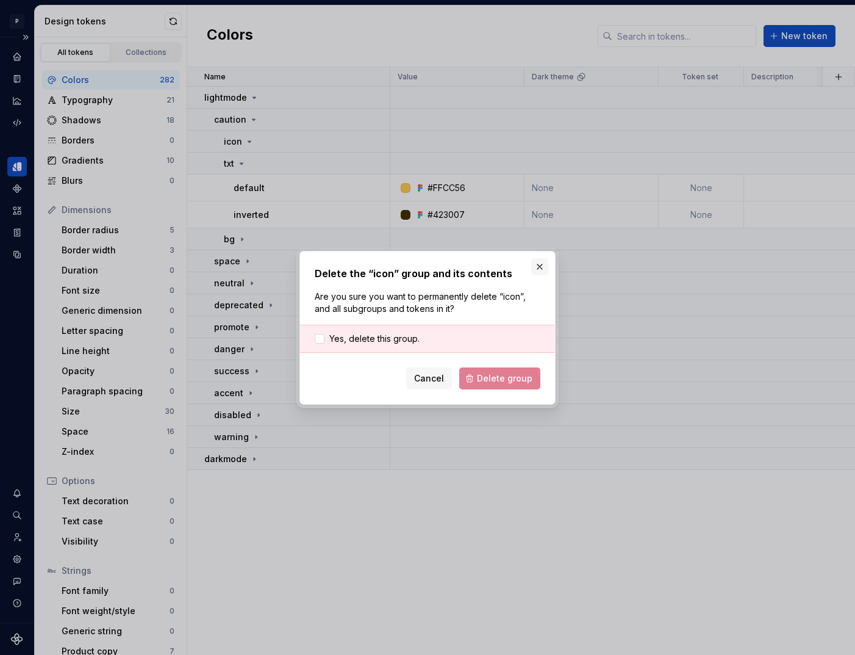
click at [538, 266] on button "button" at bounding box center [539, 266] width 17 height 17
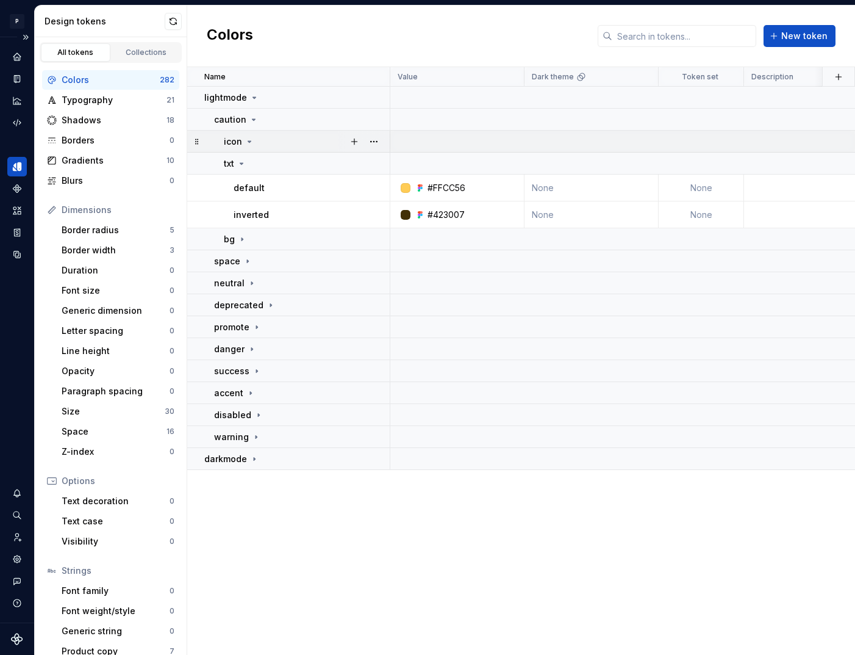
click at [249, 143] on icon at bounding box center [250, 142] width 10 height 10
click at [379, 142] on button "button" at bounding box center [373, 141] width 17 height 17
click at [416, 279] on div "Delete group" at bounding box center [427, 279] width 79 height 12
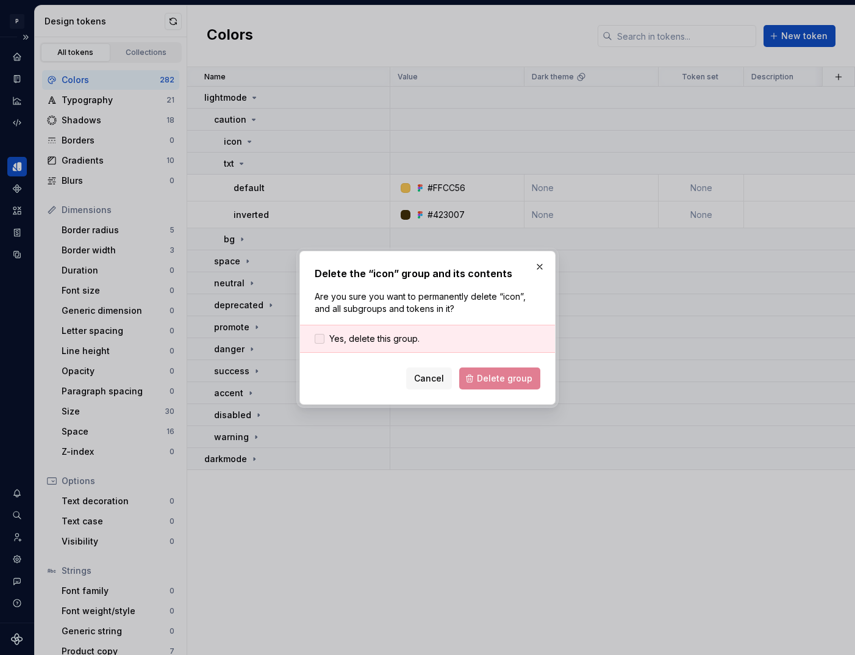
click at [396, 339] on span "Yes, delete this group." at bounding box center [374, 339] width 90 height 12
click at [506, 379] on span "Delete group" at bounding box center [505, 378] width 56 height 12
